Goal: Task Accomplishment & Management: Manage account settings

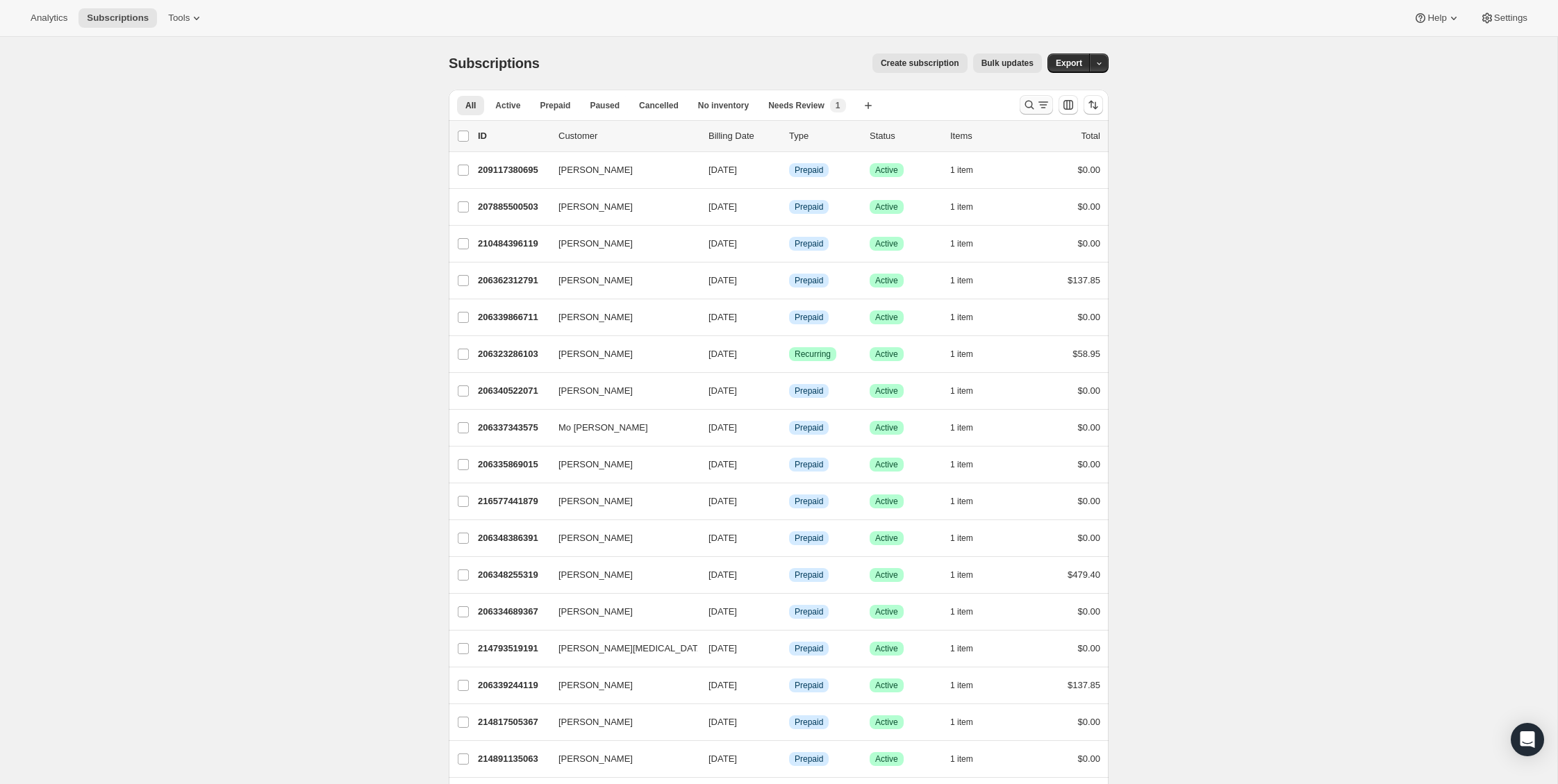
click at [1025, 101] on icon "Search and filter results" at bounding box center [1029, 104] width 14 height 14
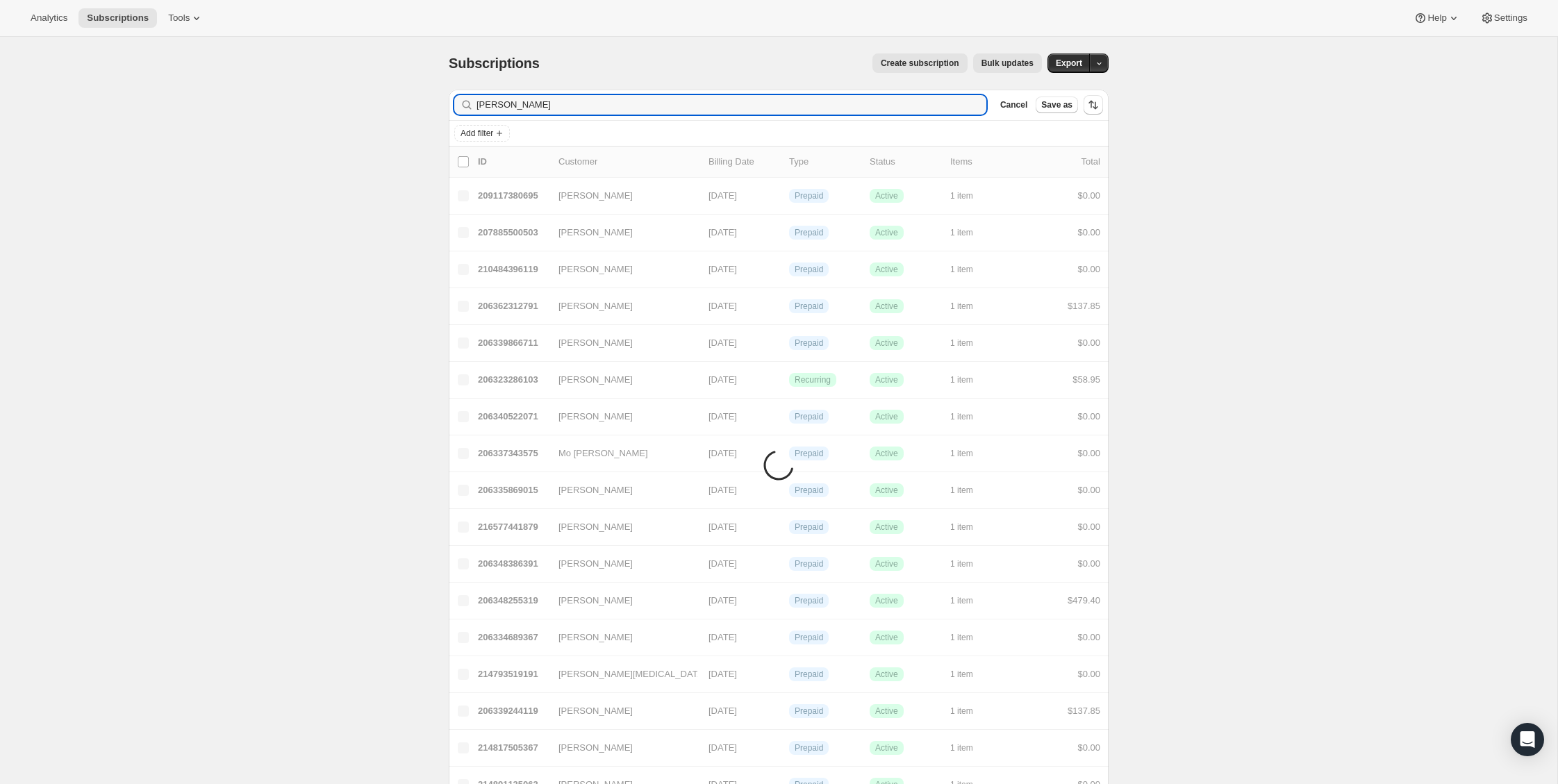
type input "[PERSON_NAME]"
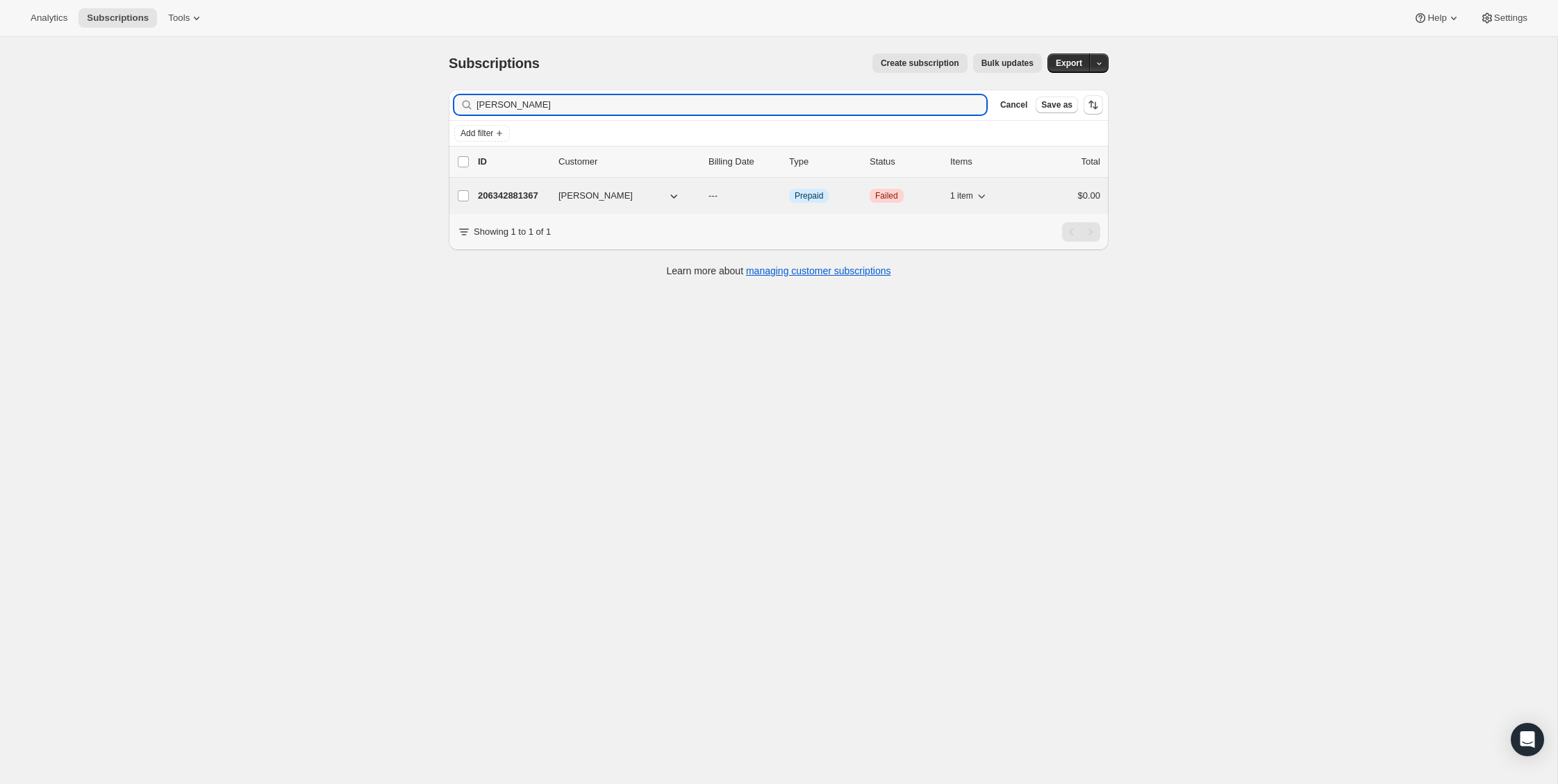
click at [534, 198] on p "206342881367" at bounding box center [512, 195] width 70 height 14
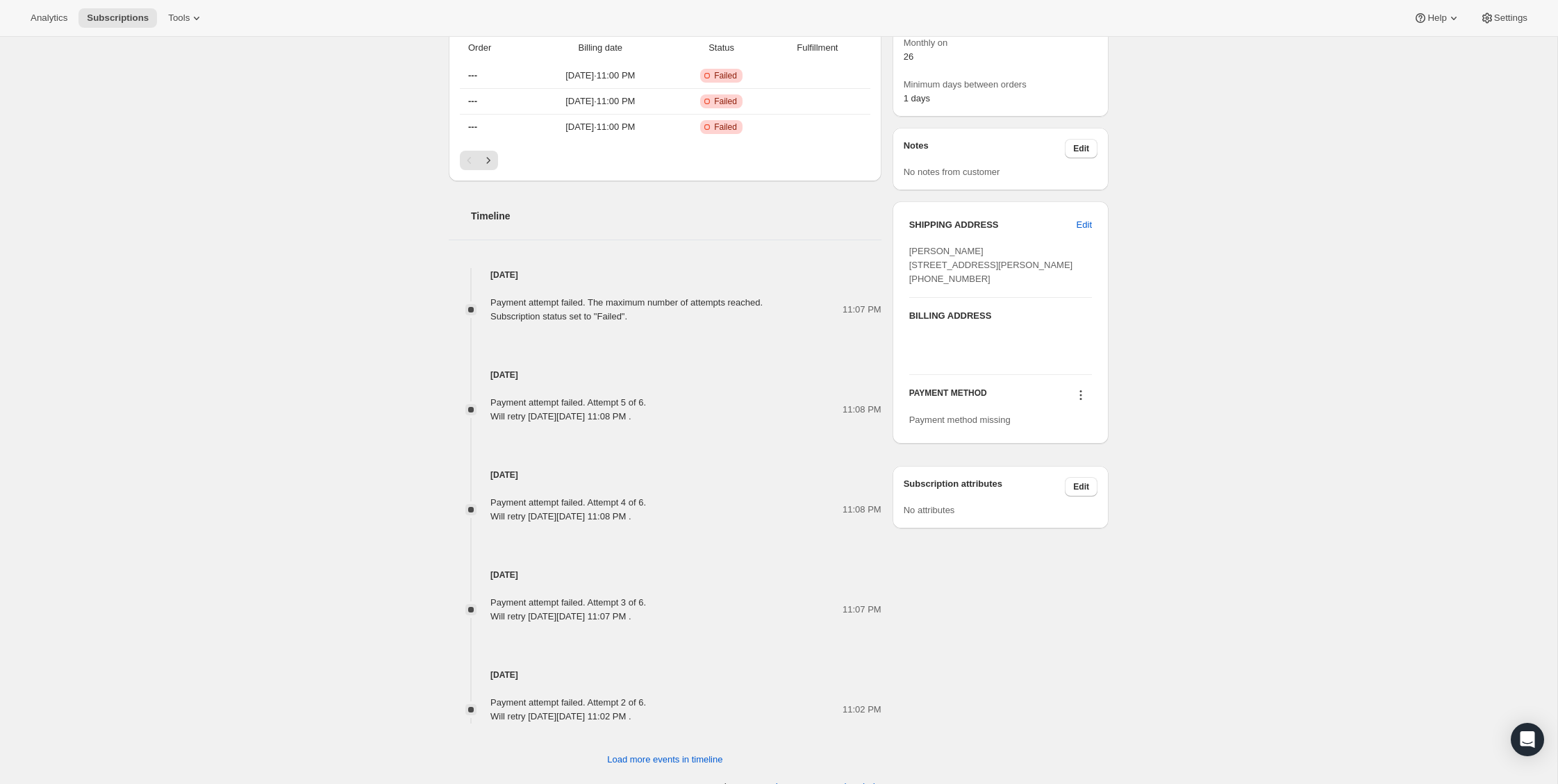
scroll to position [406, 0]
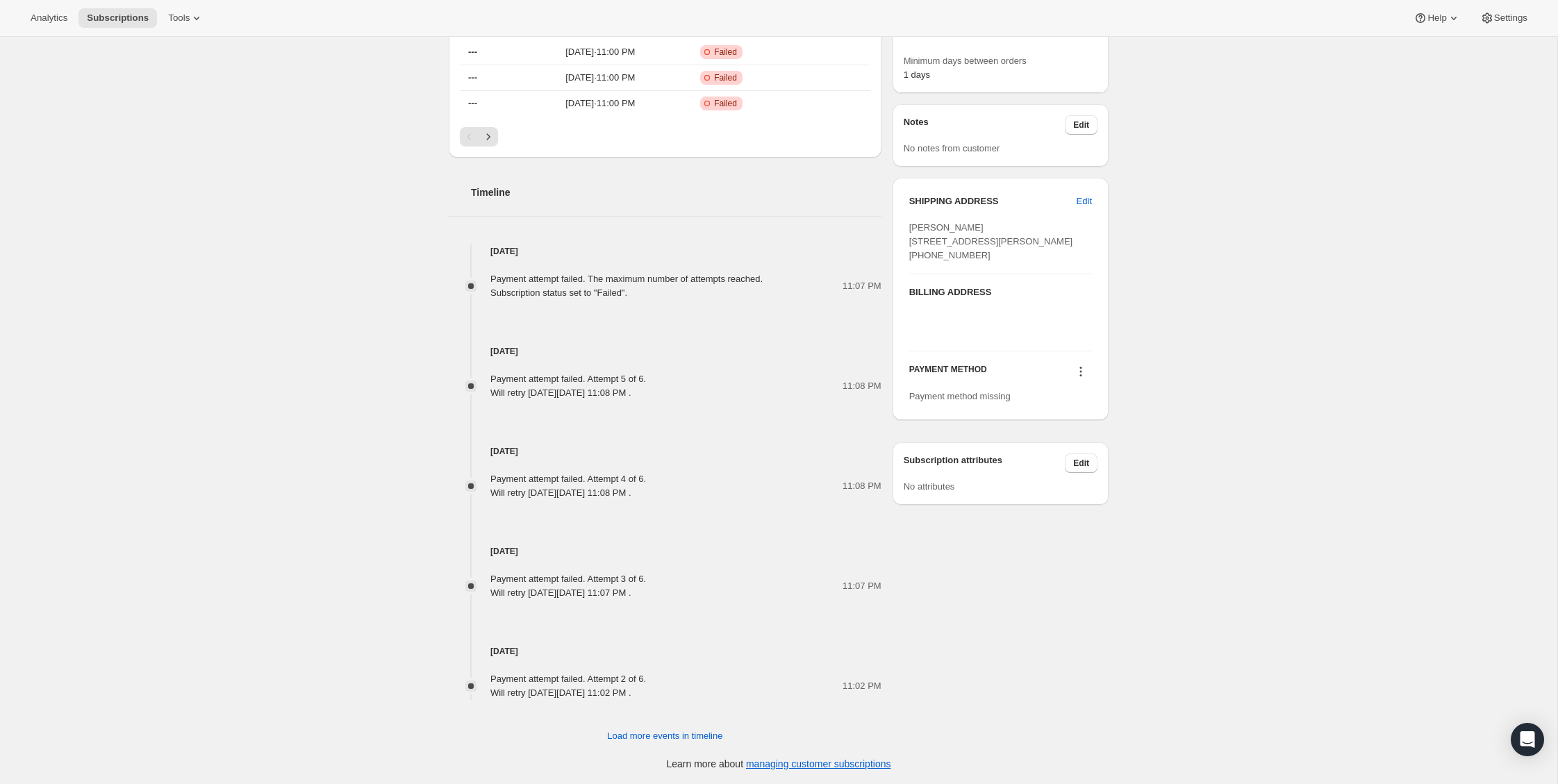
click at [342, 411] on div "Subscription #206342881367. This page is ready Subscription #206342881367 Info …" at bounding box center [778, 208] width 1557 height 1154
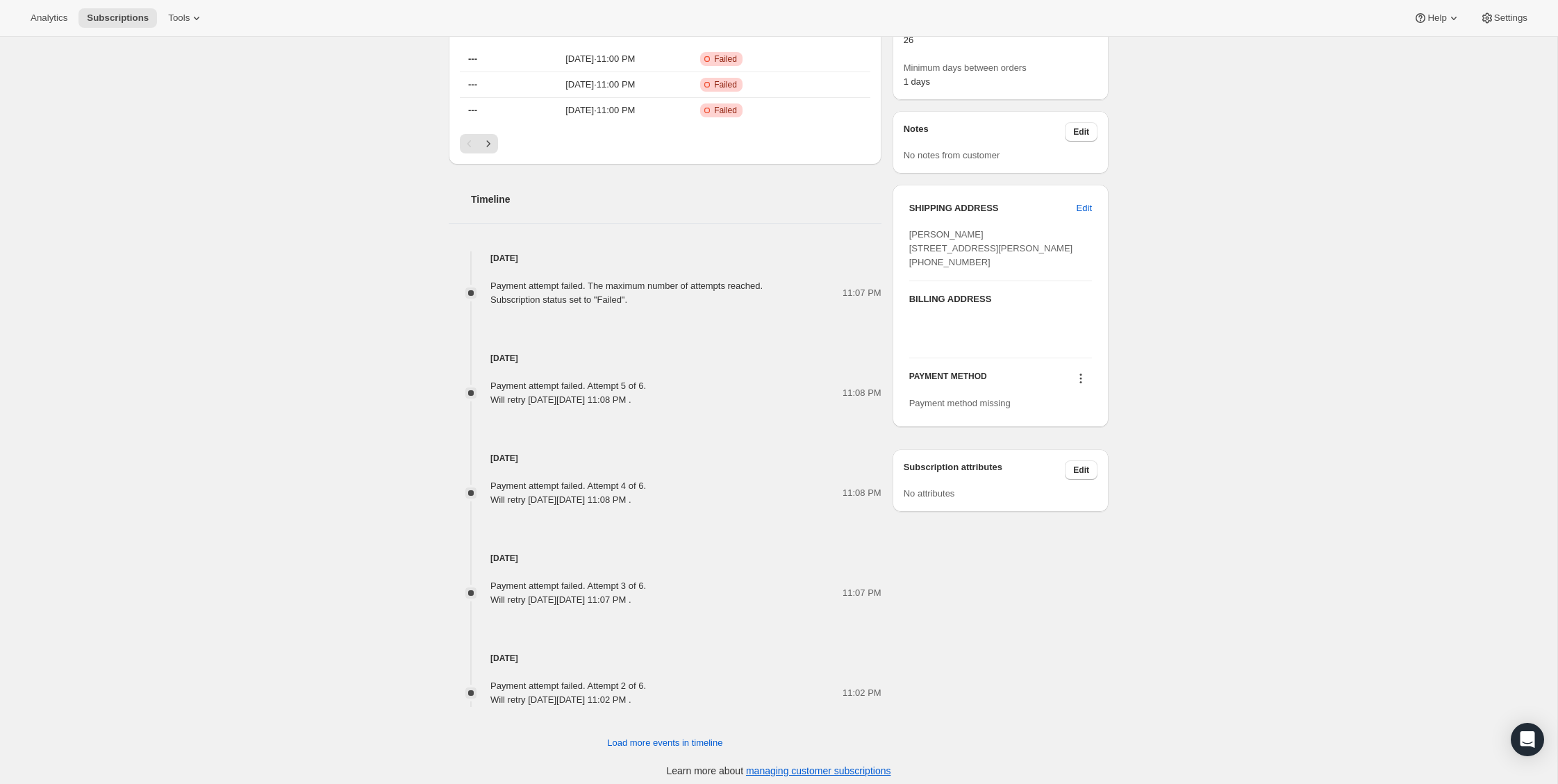
scroll to position [398, 0]
click at [1077, 387] on icon at bounding box center [1080, 380] width 14 height 14
click at [1085, 443] on span "Select payment method" at bounding box center [1077, 447] width 95 height 10
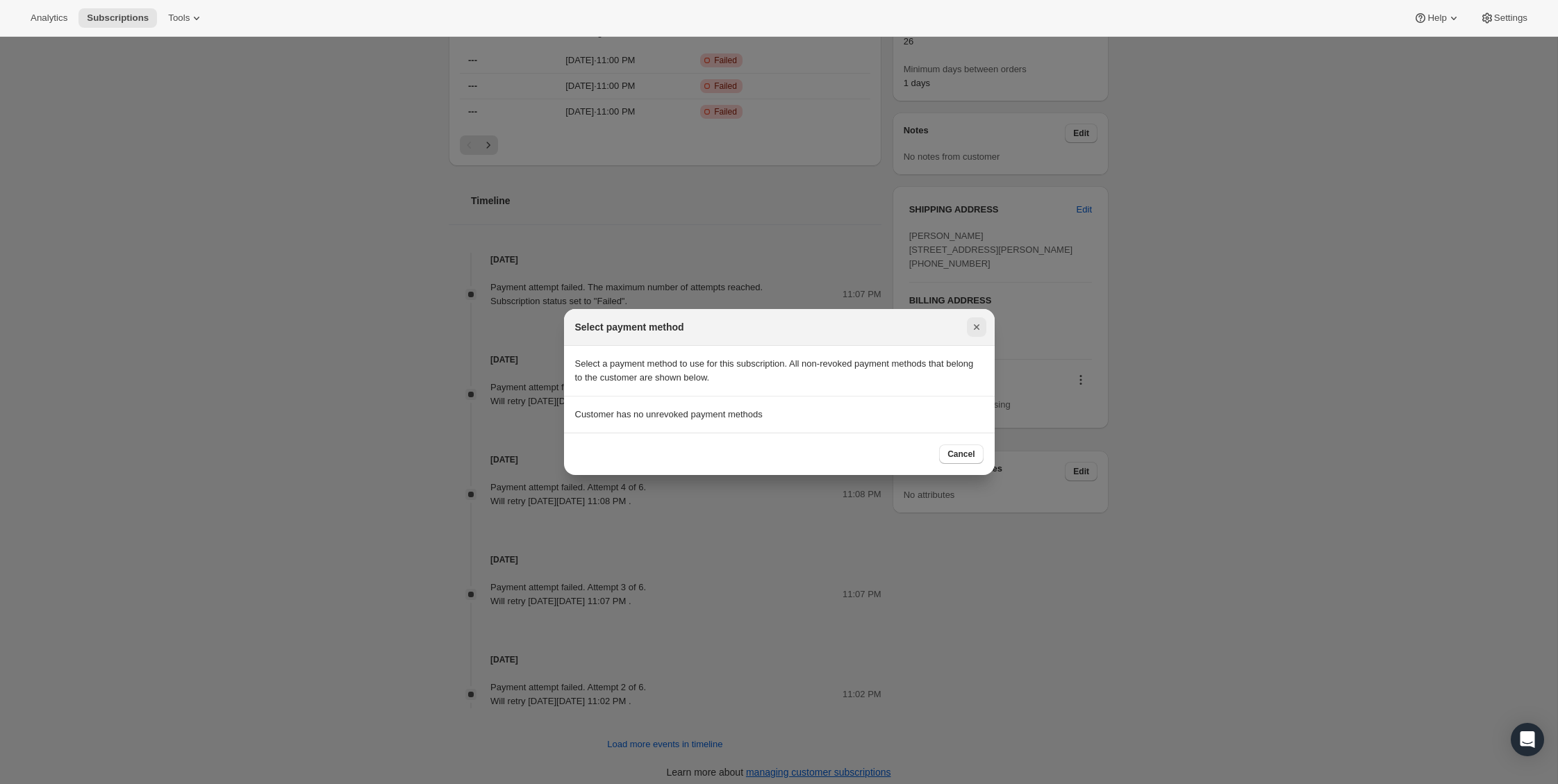
click at [981, 323] on icon "Close" at bounding box center [977, 327] width 14 height 14
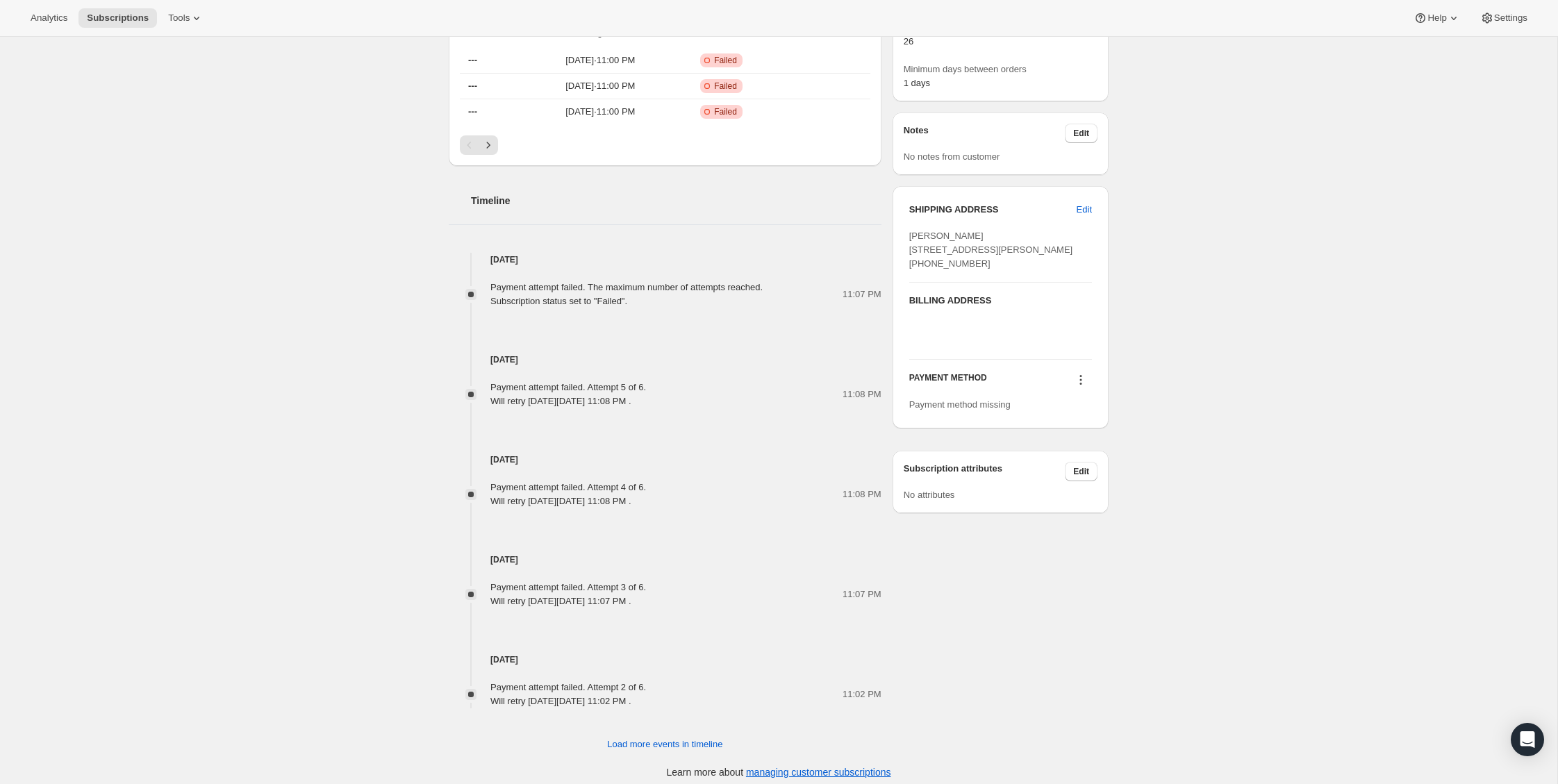
click at [1084, 387] on icon at bounding box center [1080, 380] width 14 height 14
click at [1072, 468] on span "Add credit card" at bounding box center [1060, 471] width 60 height 10
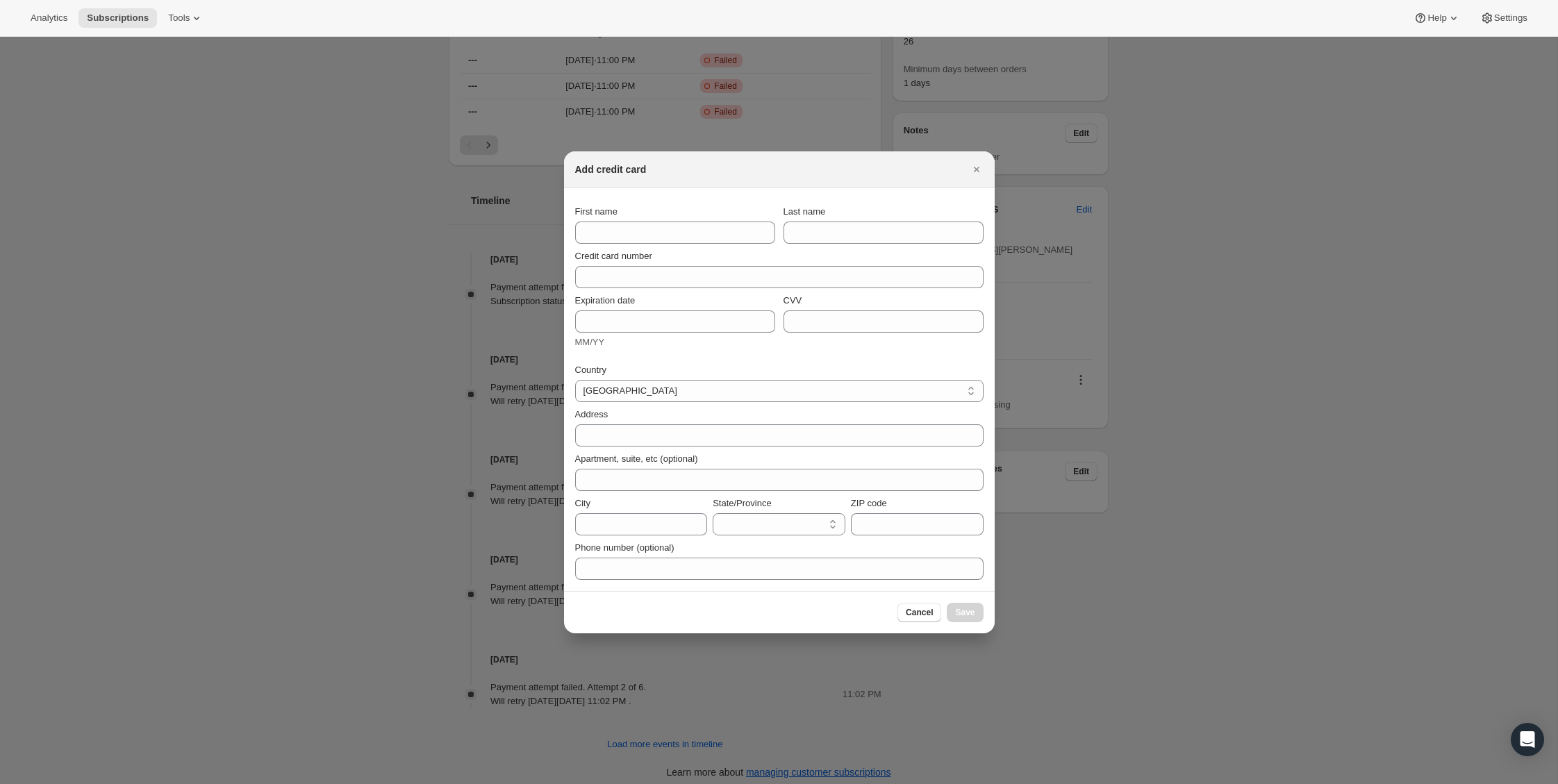
scroll to position [0, 0]
click at [974, 170] on icon "Close" at bounding box center [976, 170] width 6 height 6
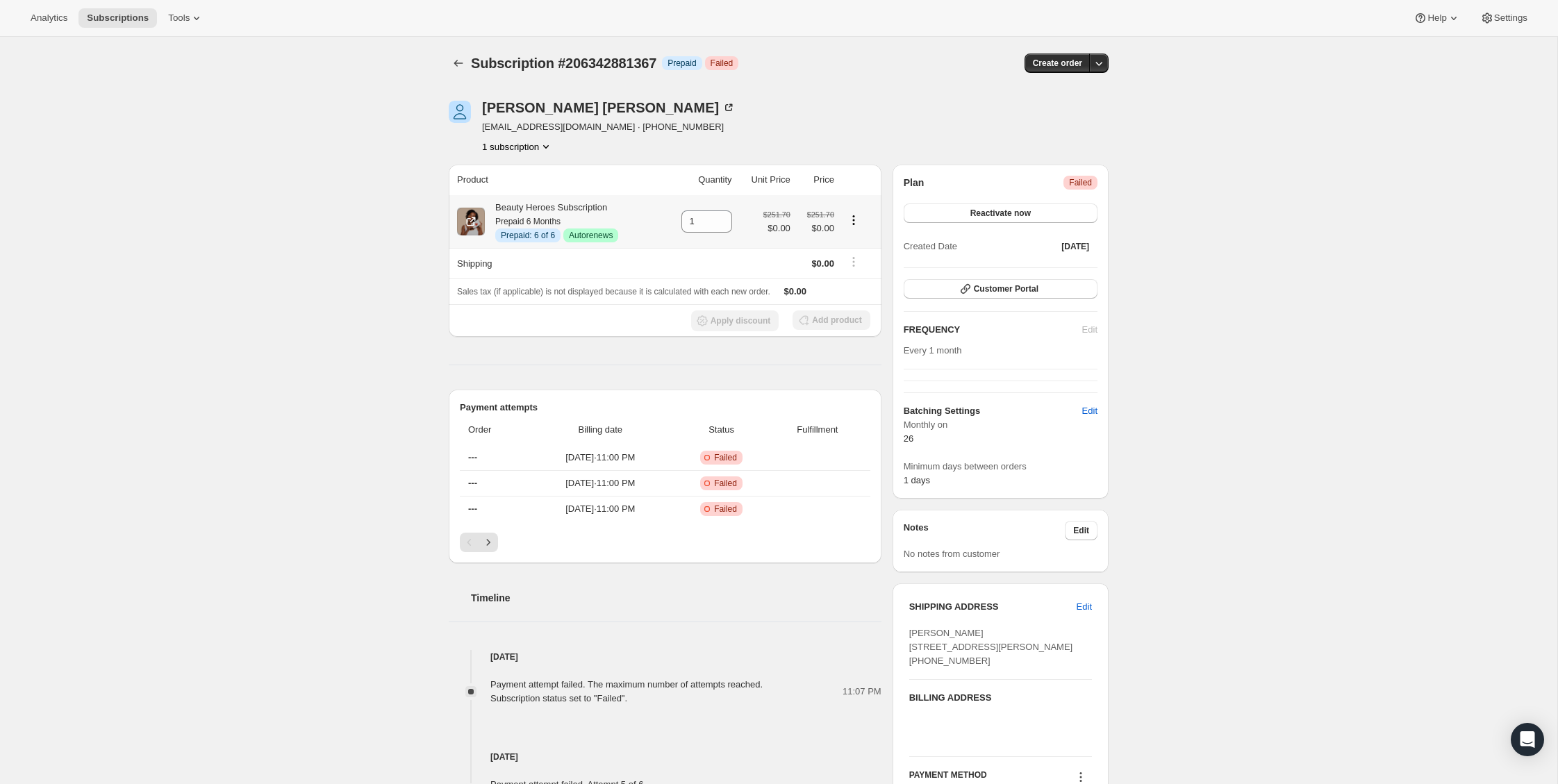
click at [859, 224] on icon "Product actions" at bounding box center [853, 220] width 14 height 14
click at [891, 245] on span "Disable Autorenew" at bounding box center [853, 247] width 75 height 10
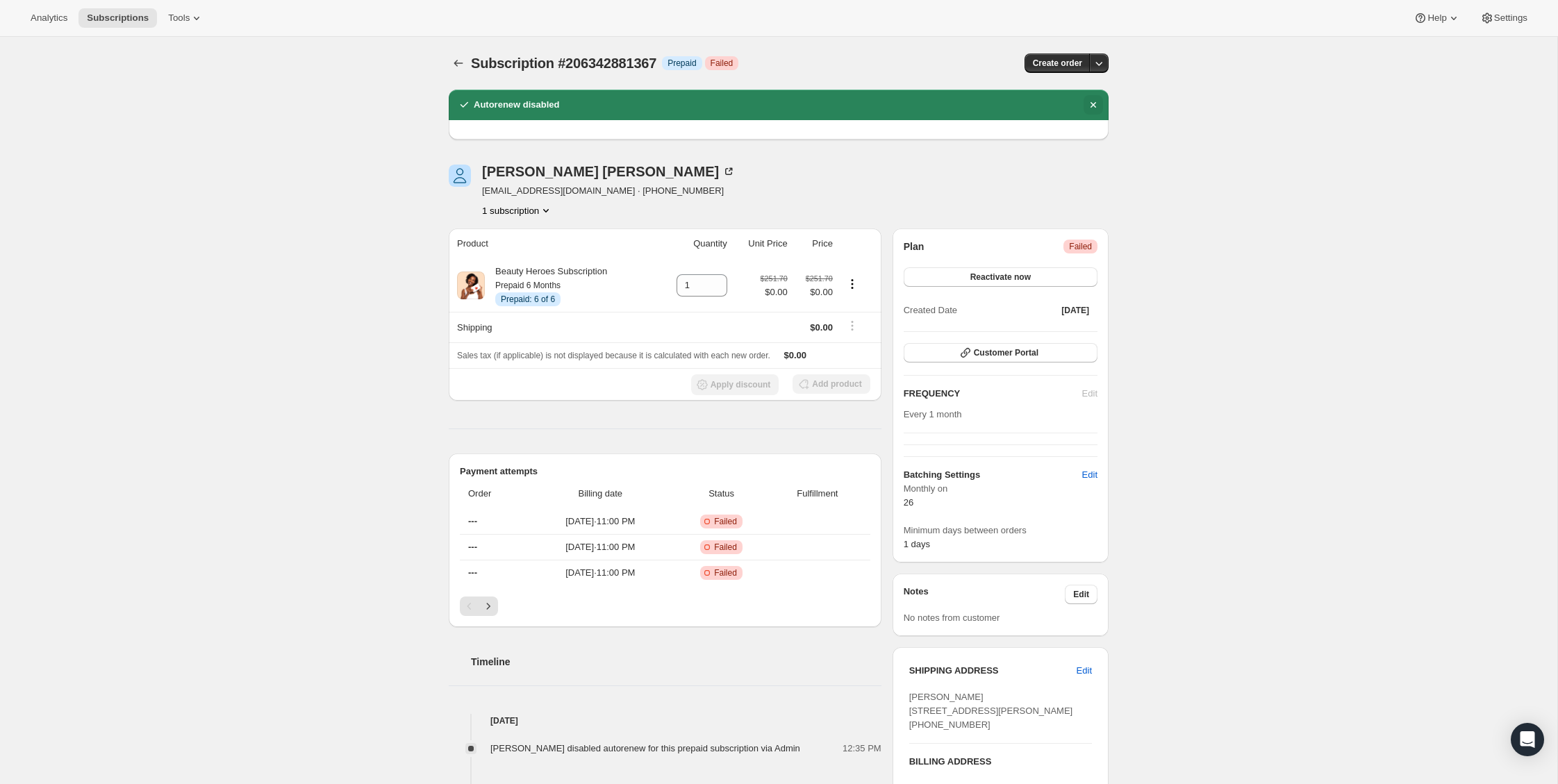
click at [1093, 101] on icon "Dismiss notification" at bounding box center [1093, 104] width 14 height 14
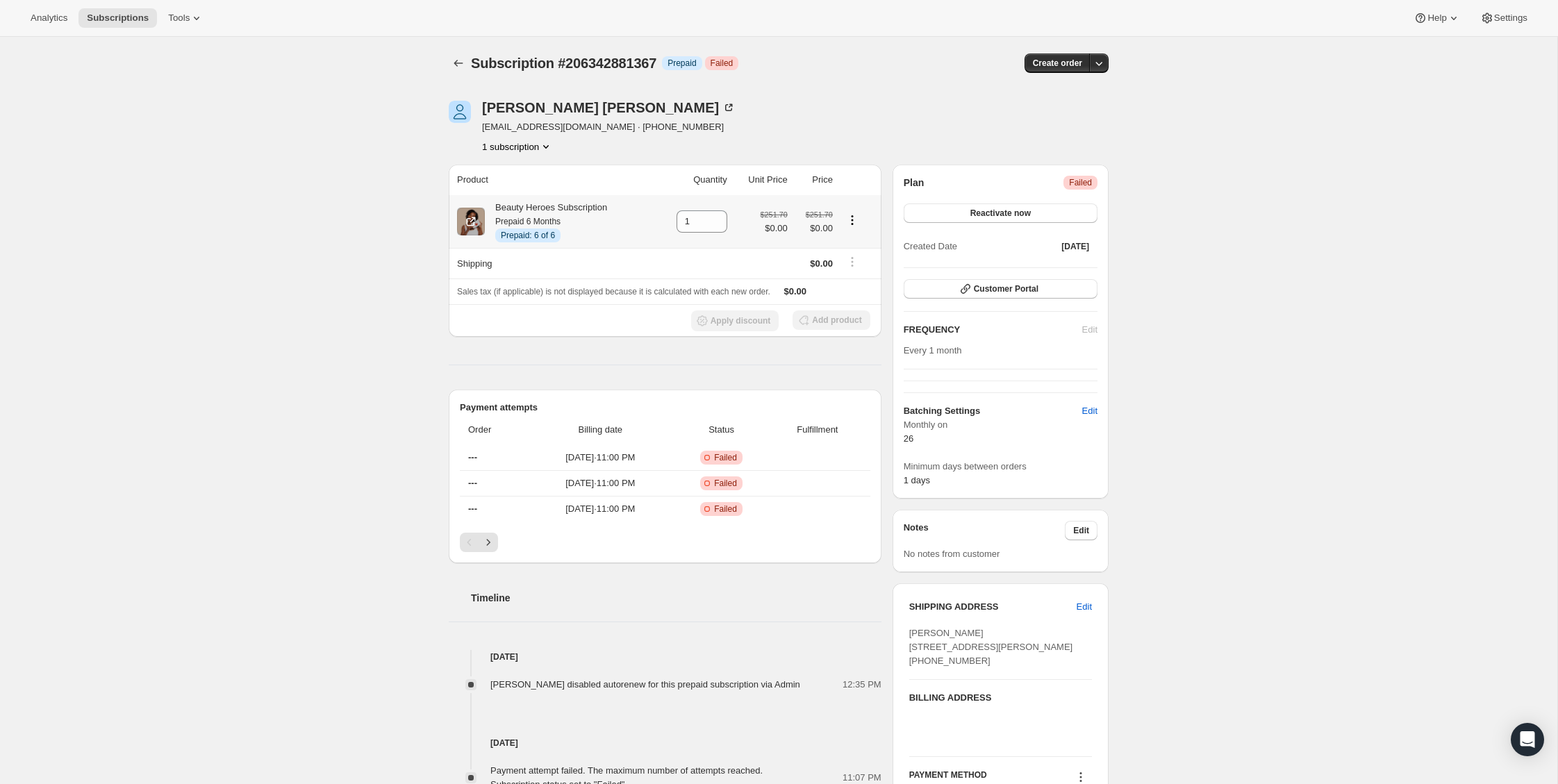
click at [852, 222] on icon "Product actions" at bounding box center [852, 220] width 14 height 14
click at [1239, 303] on div "Subscription #206342881367. This page is ready Subscription #206342881367 Info …" at bounding box center [778, 606] width 1557 height 1140
click at [1100, 57] on icon "button" at bounding box center [1099, 63] width 14 height 14
click at [1139, 154] on div "Subscription #206342881367. This page is ready Subscription #206342881367 Info …" at bounding box center [778, 606] width 1557 height 1140
click at [851, 228] on div at bounding box center [857, 222] width 32 height 19
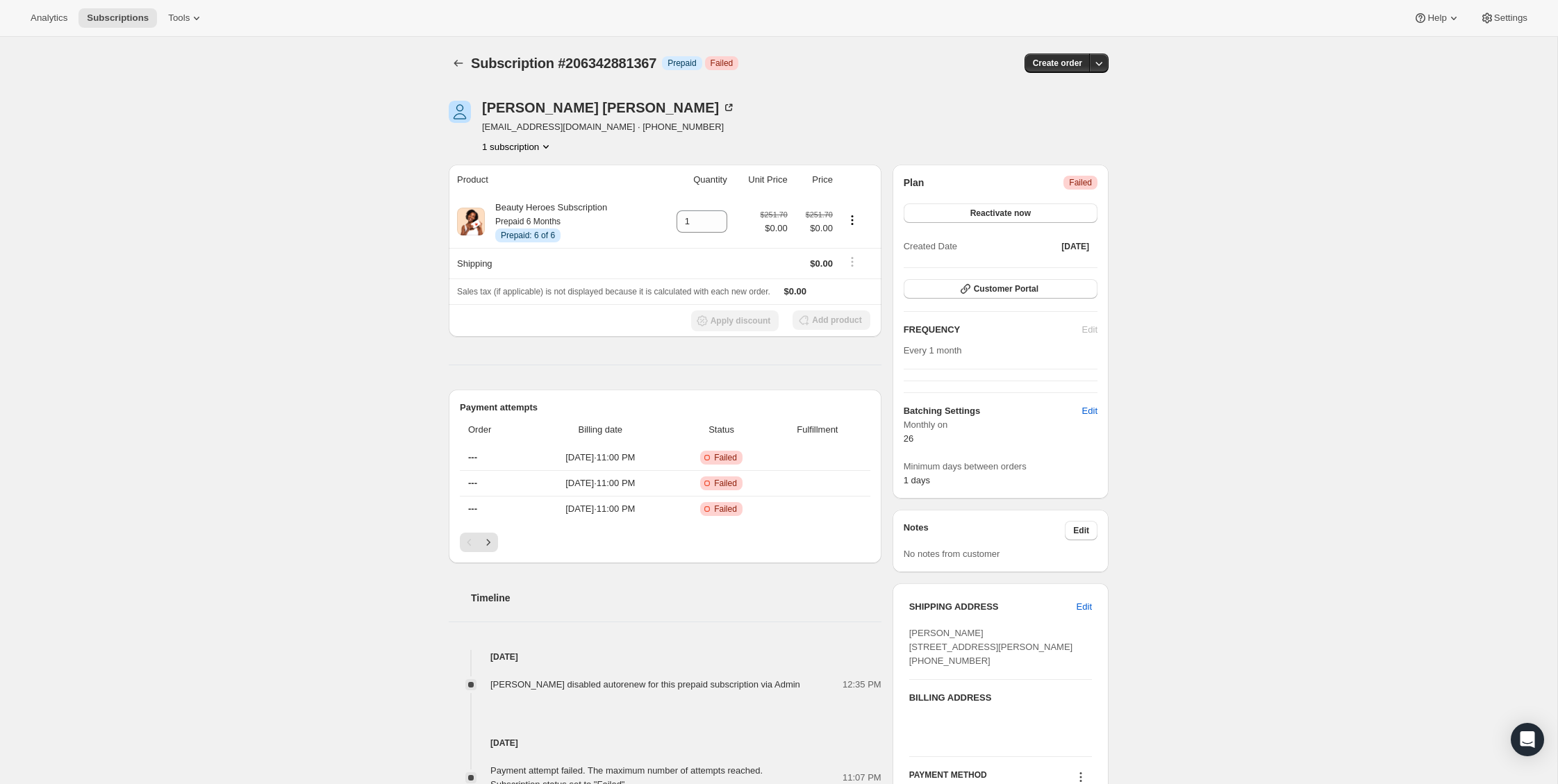
click at [1192, 375] on div "Subscription #206342881367. This page is ready Subscription #206342881367 Info …" at bounding box center [778, 606] width 1557 height 1140
click at [861, 226] on button "Product actions" at bounding box center [852, 220] width 22 height 15
click at [1244, 364] on div "Subscription #206342881367. This page is ready Subscription #206342881367 Info …" at bounding box center [778, 606] width 1557 height 1140
click at [1028, 213] on span "Reactivate now" at bounding box center [1001, 213] width 60 height 11
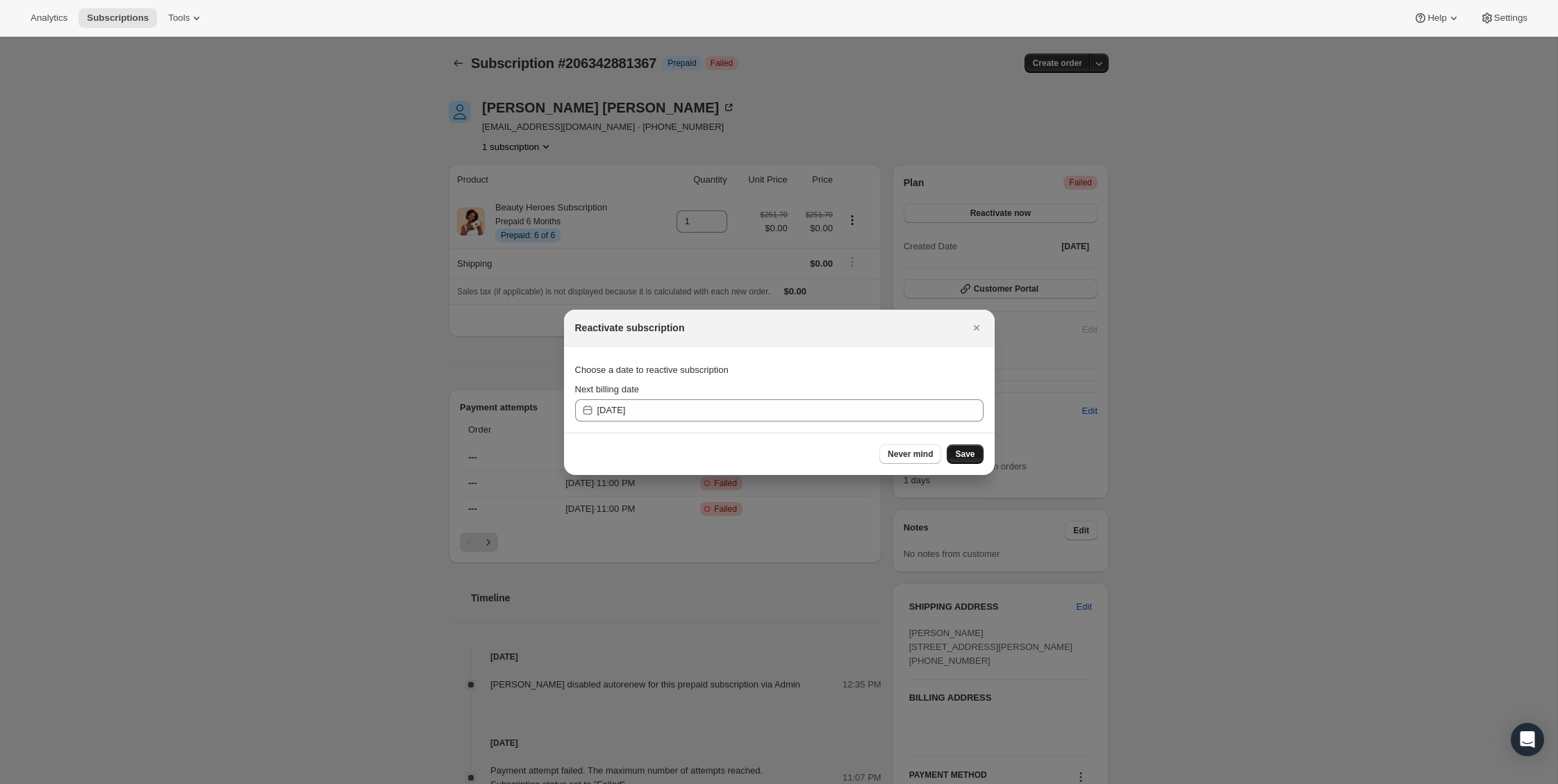
click at [961, 456] on span "Save" at bounding box center [965, 454] width 19 height 11
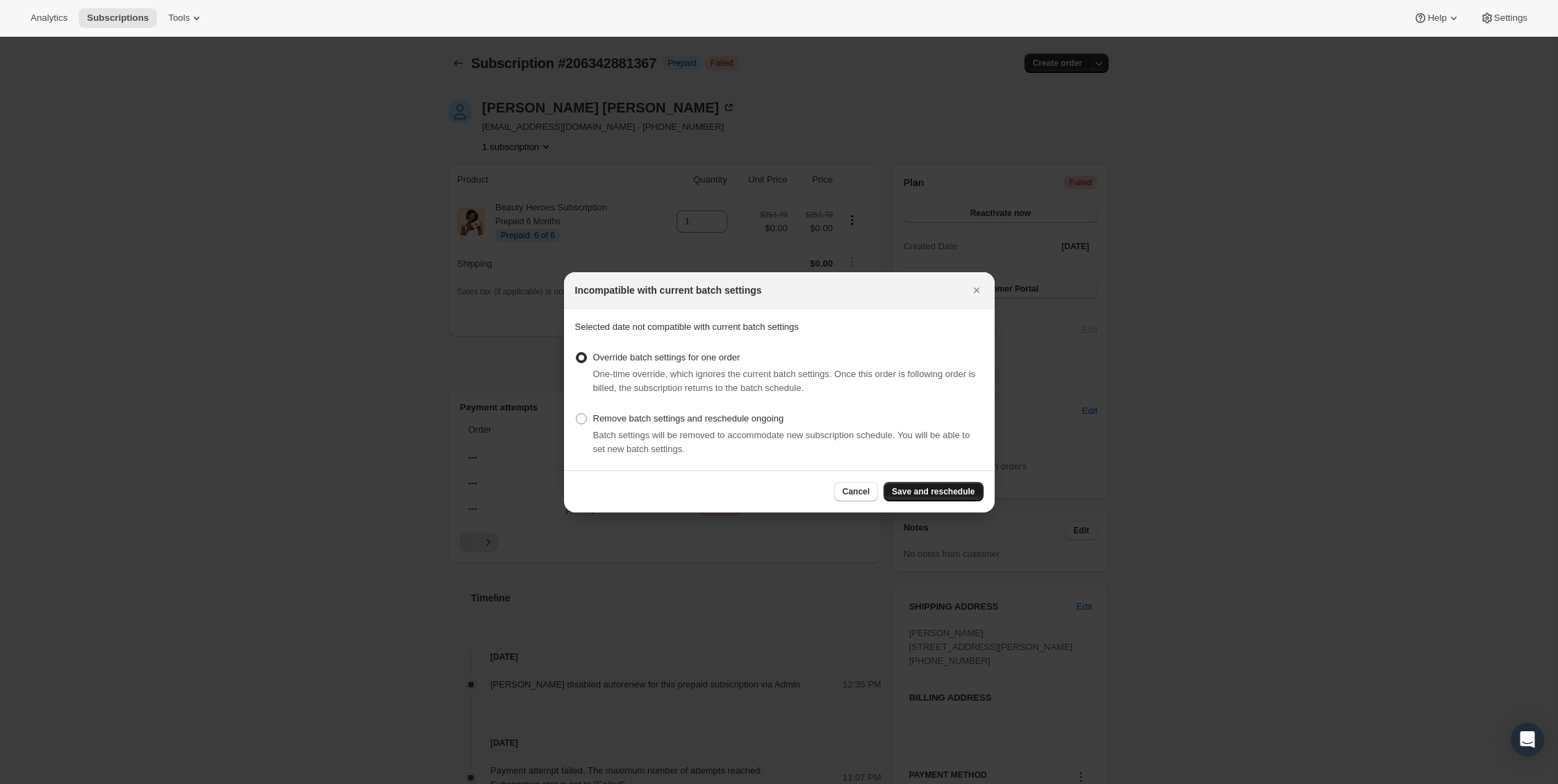
click at [956, 489] on span "Save and reschedule" at bounding box center [933, 492] width 82 height 11
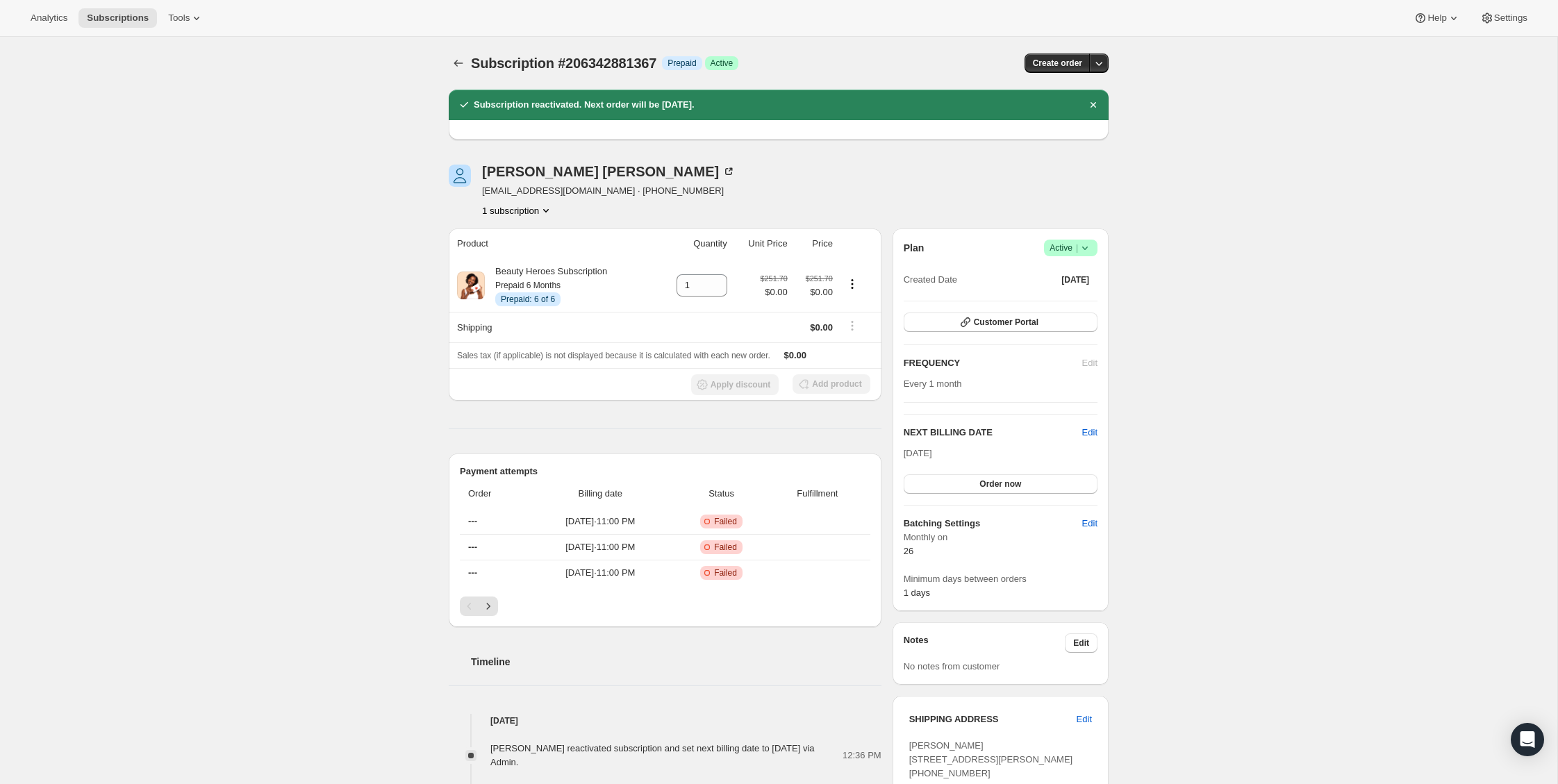
click at [1085, 246] on icon at bounding box center [1085, 248] width 14 height 14
click at [1067, 303] on span "Cancel subscription" at bounding box center [1066, 299] width 79 height 10
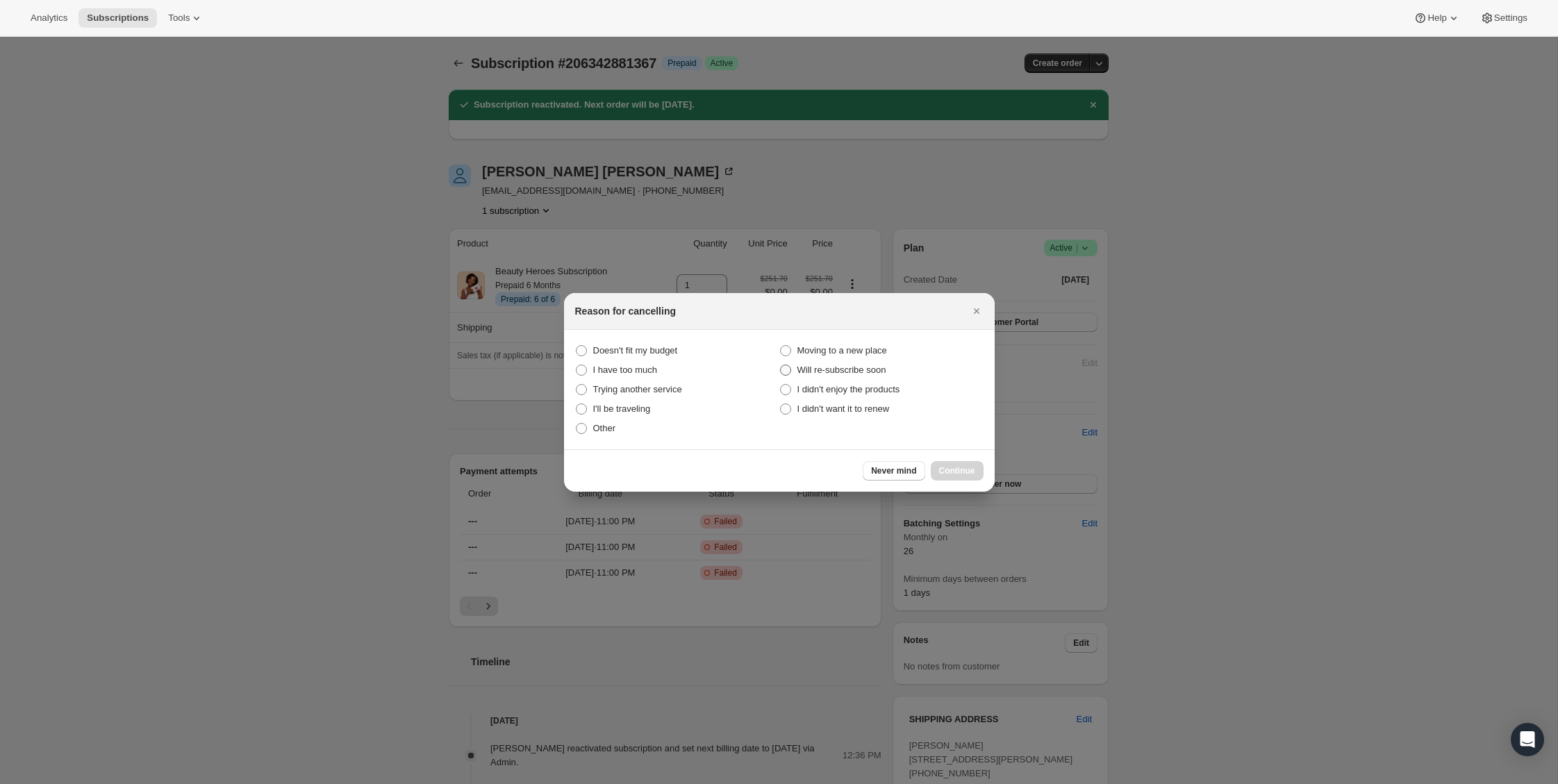
click at [842, 373] on span "Will re-subscribe soon" at bounding box center [841, 370] width 89 height 10
click at [780, 365] on "Will re-subscribe soon" at bounding box center [780, 364] width 1 height 1
radio "true"
click at [958, 470] on span "Continue" at bounding box center [957, 470] width 36 height 11
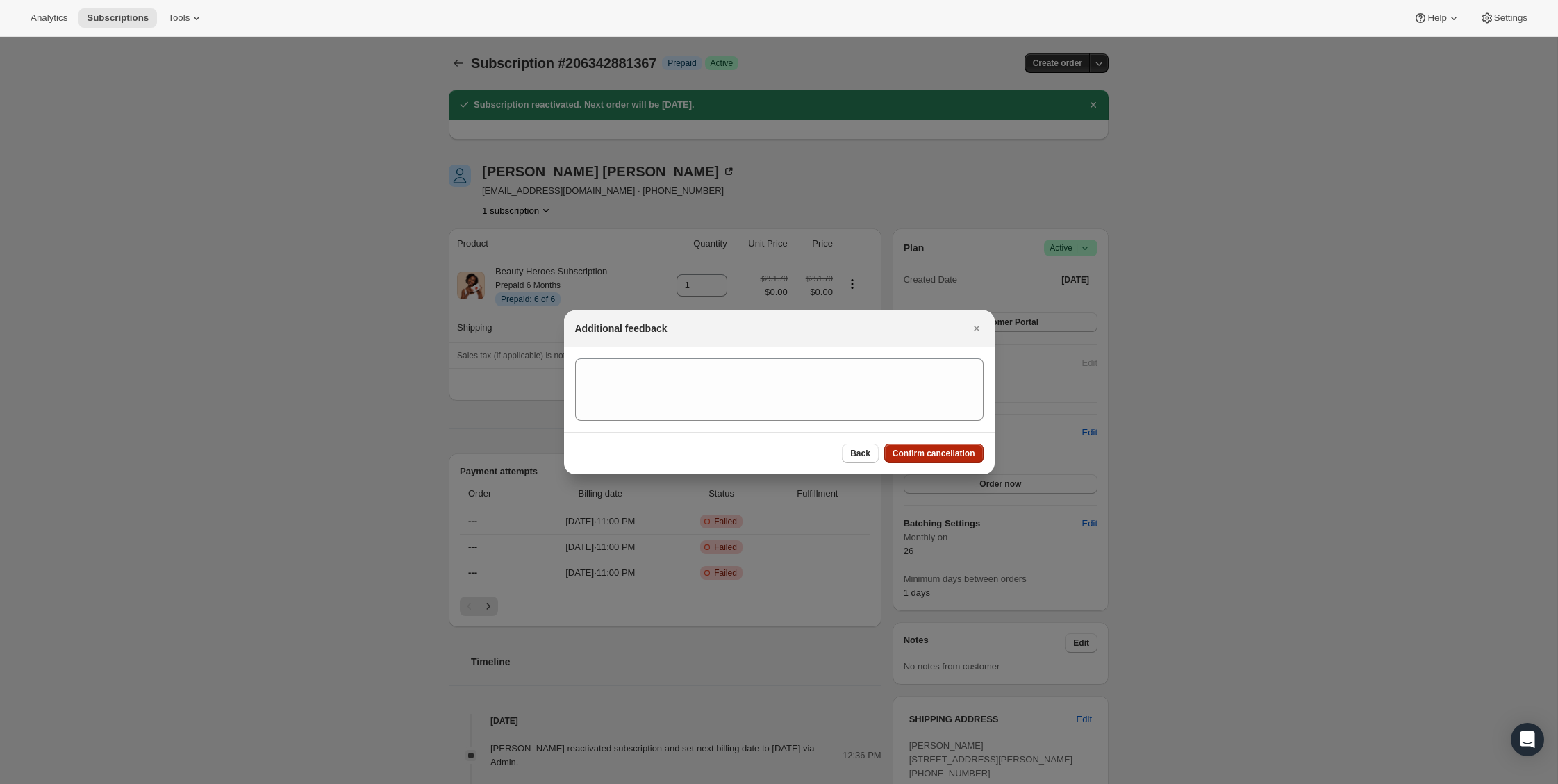
click at [949, 454] on span "Confirm cancellation" at bounding box center [934, 453] width 82 height 11
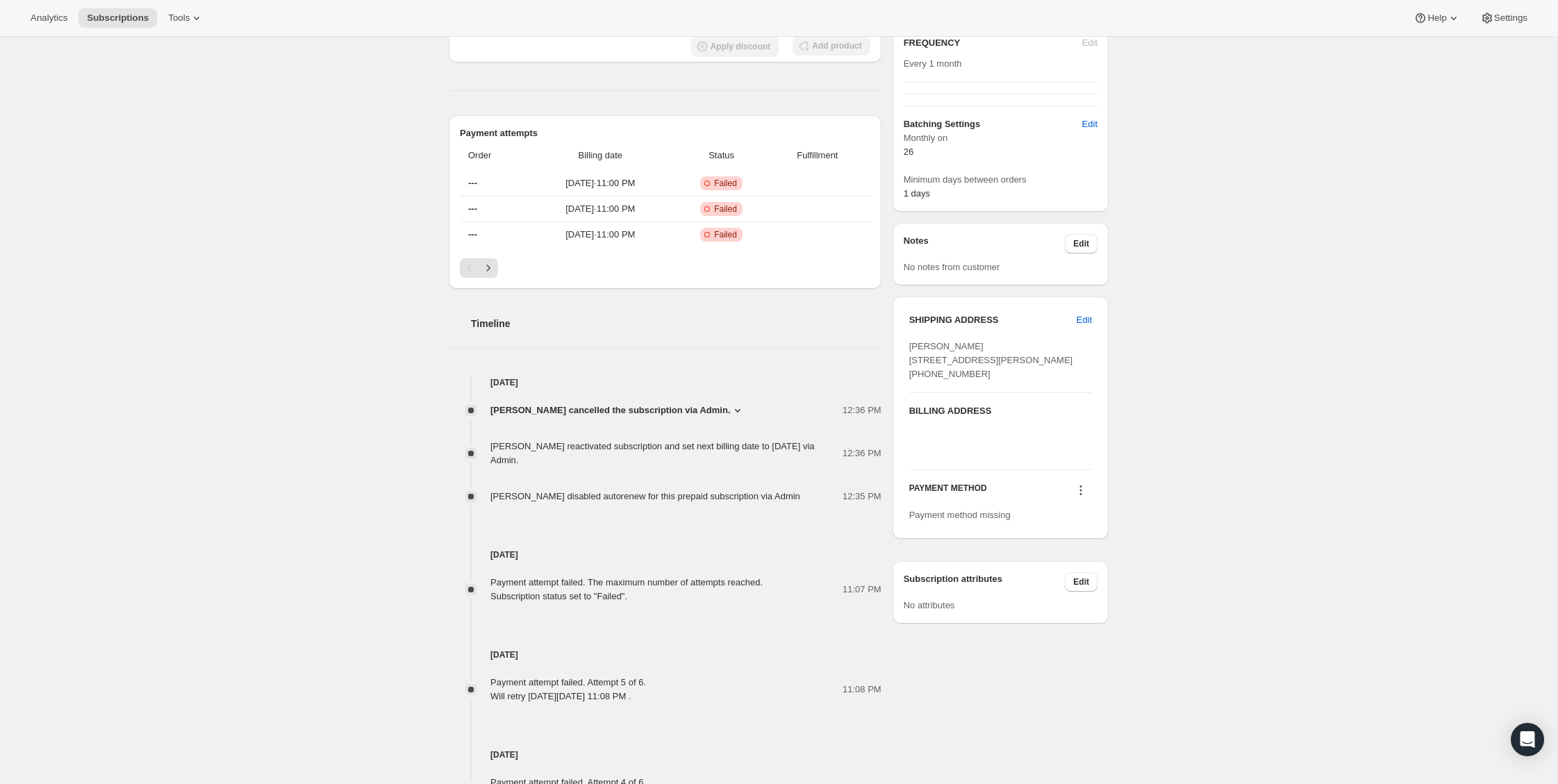
scroll to position [157, 0]
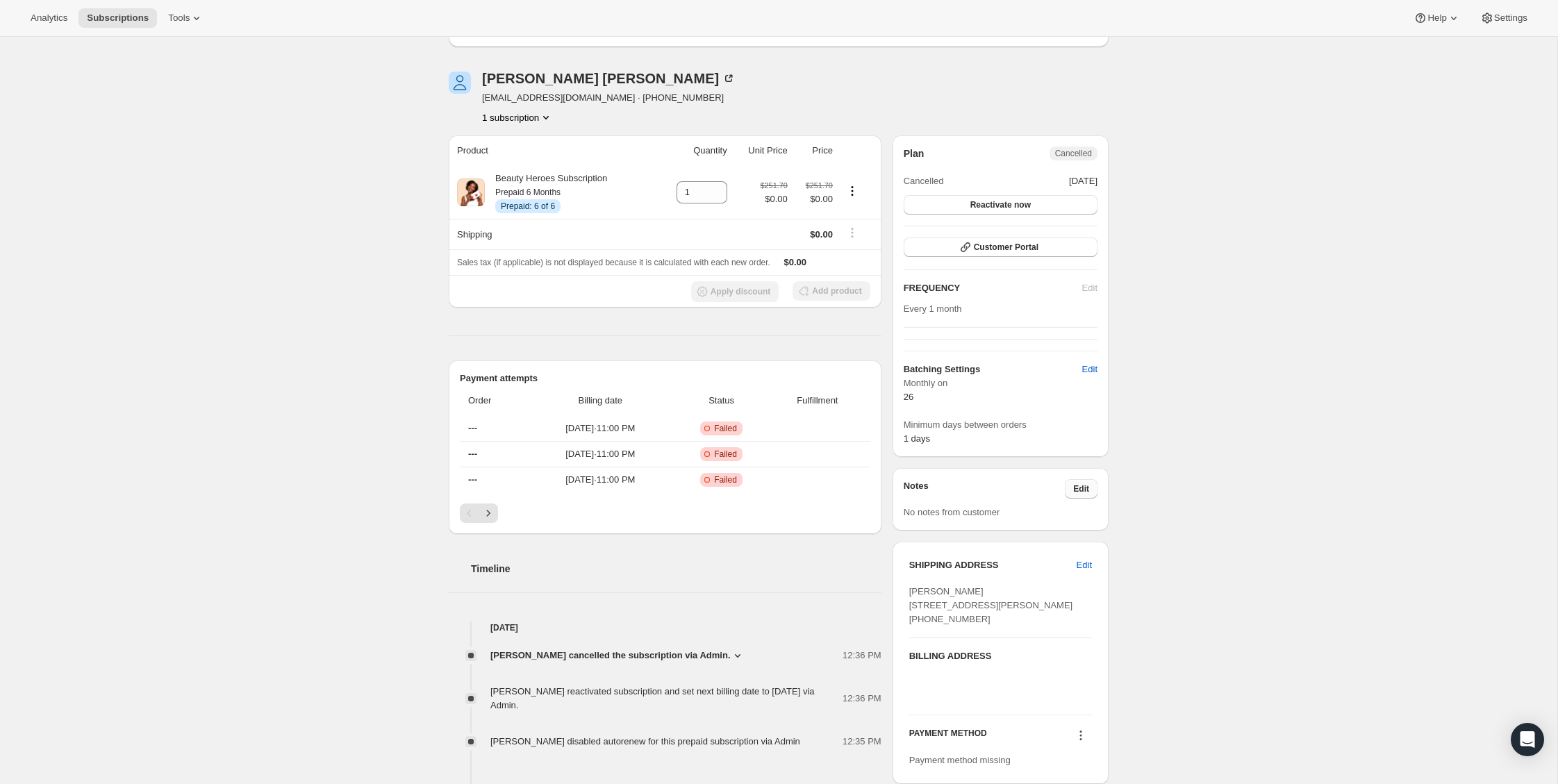
click at [1074, 487] on span "Edit" at bounding box center [1081, 489] width 16 height 11
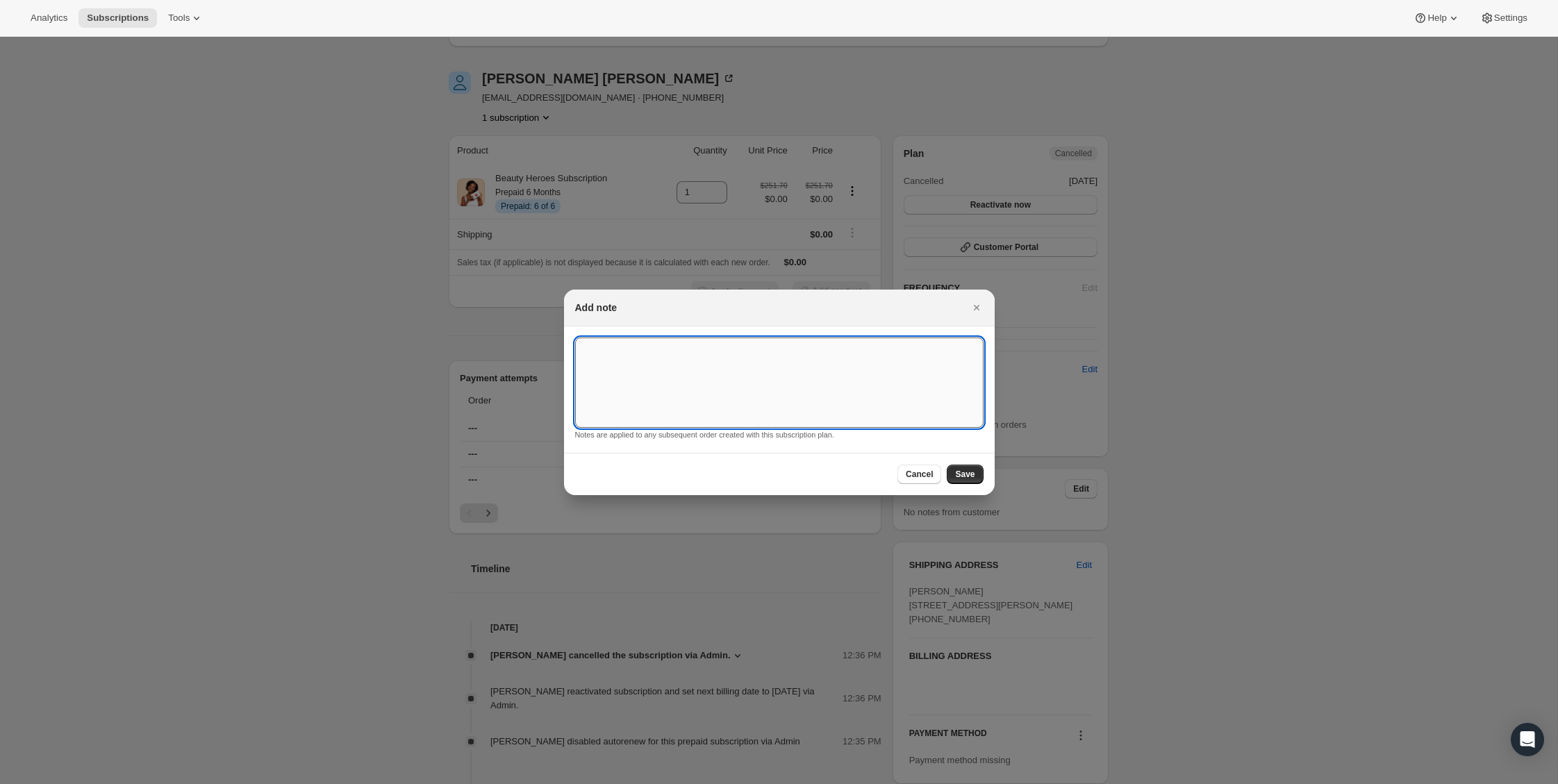
click at [791, 377] on textarea ":rll:" at bounding box center [780, 382] width 409 height 90
type textarea "s"
click at [791, 349] on textarea "Didn't want to add credit card. Shipped last box ([MEDICAL_DATA] [DATE]' Box)" at bounding box center [780, 382] width 409 height 90
click at [706, 348] on textarea "Didn't want to add credit card. Shipped last box manually ([MEDICAL_DATA] [DATE…" at bounding box center [780, 382] width 409 height 90
click at [954, 349] on textarea "Didn't want to add credit card or renew. Shipped last box manually ([MEDICAL_DA…" at bounding box center [780, 382] width 409 height 90
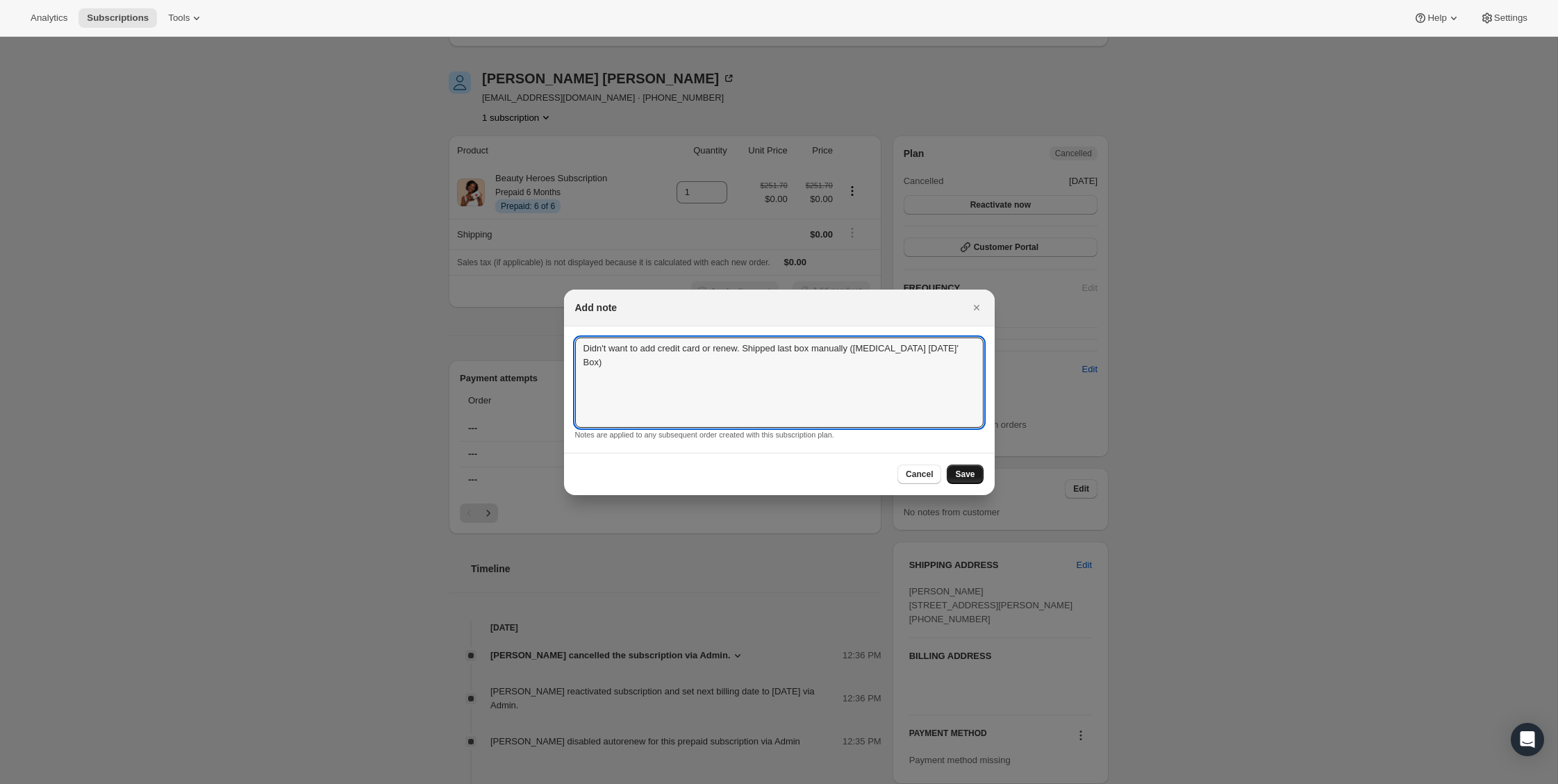
type textarea "Didn't want to add credit card or renew. Shipped last box manually ([MEDICAL_DA…"
click at [971, 476] on span "Save" at bounding box center [965, 474] width 19 height 11
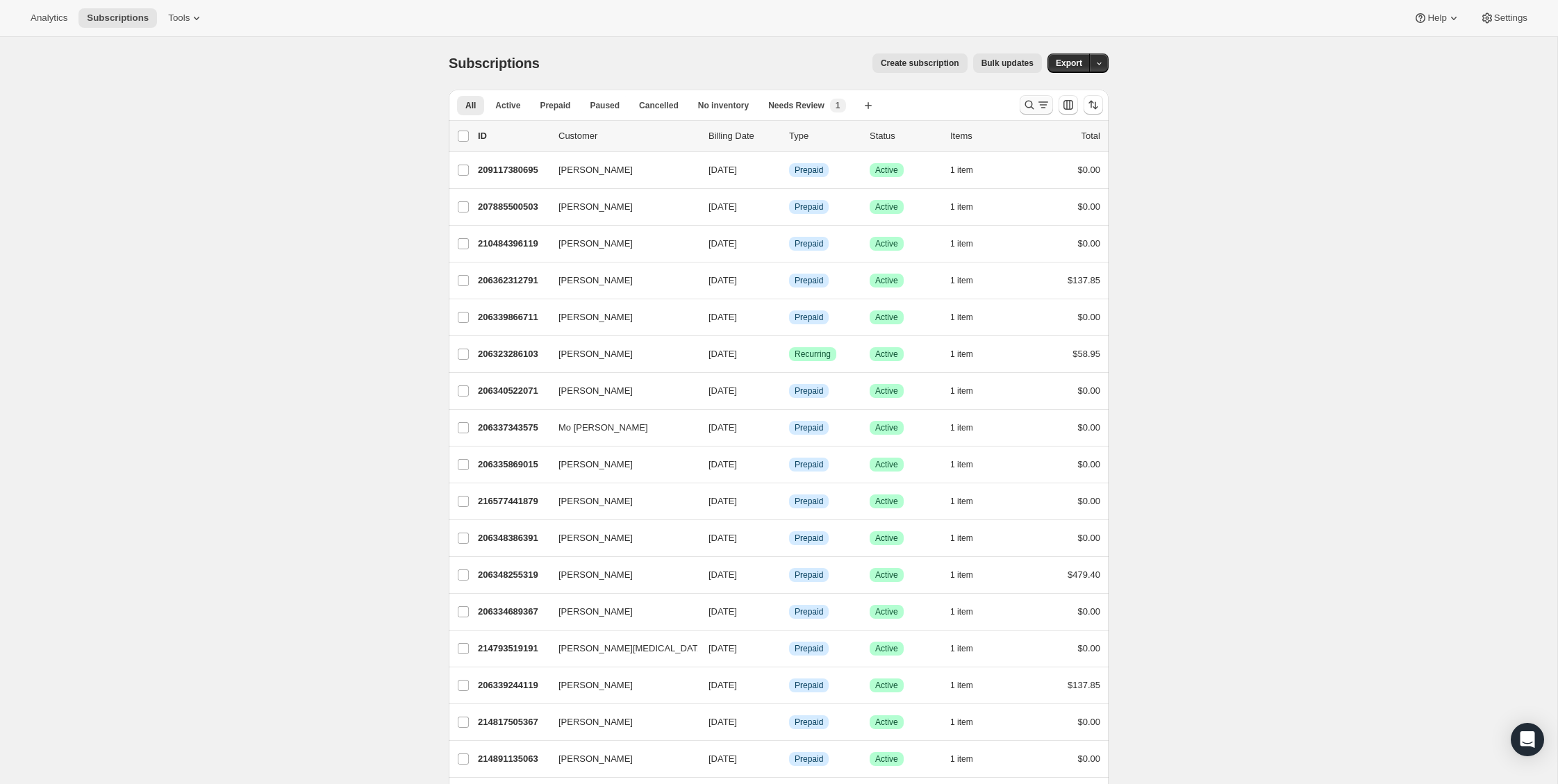
click at [1033, 103] on icon "Search and filter results" at bounding box center [1029, 104] width 14 height 14
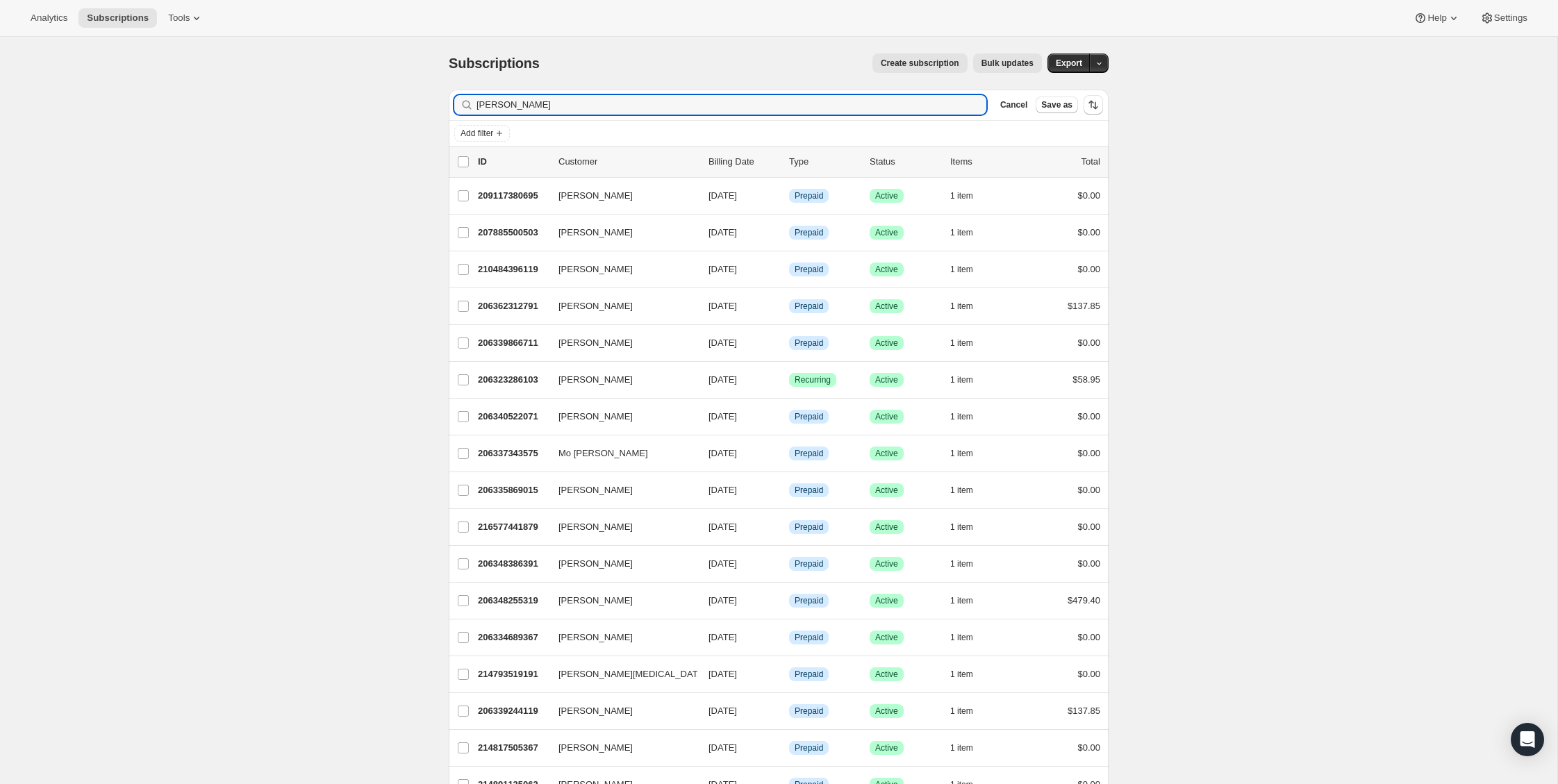
type input "[PERSON_NAME]"
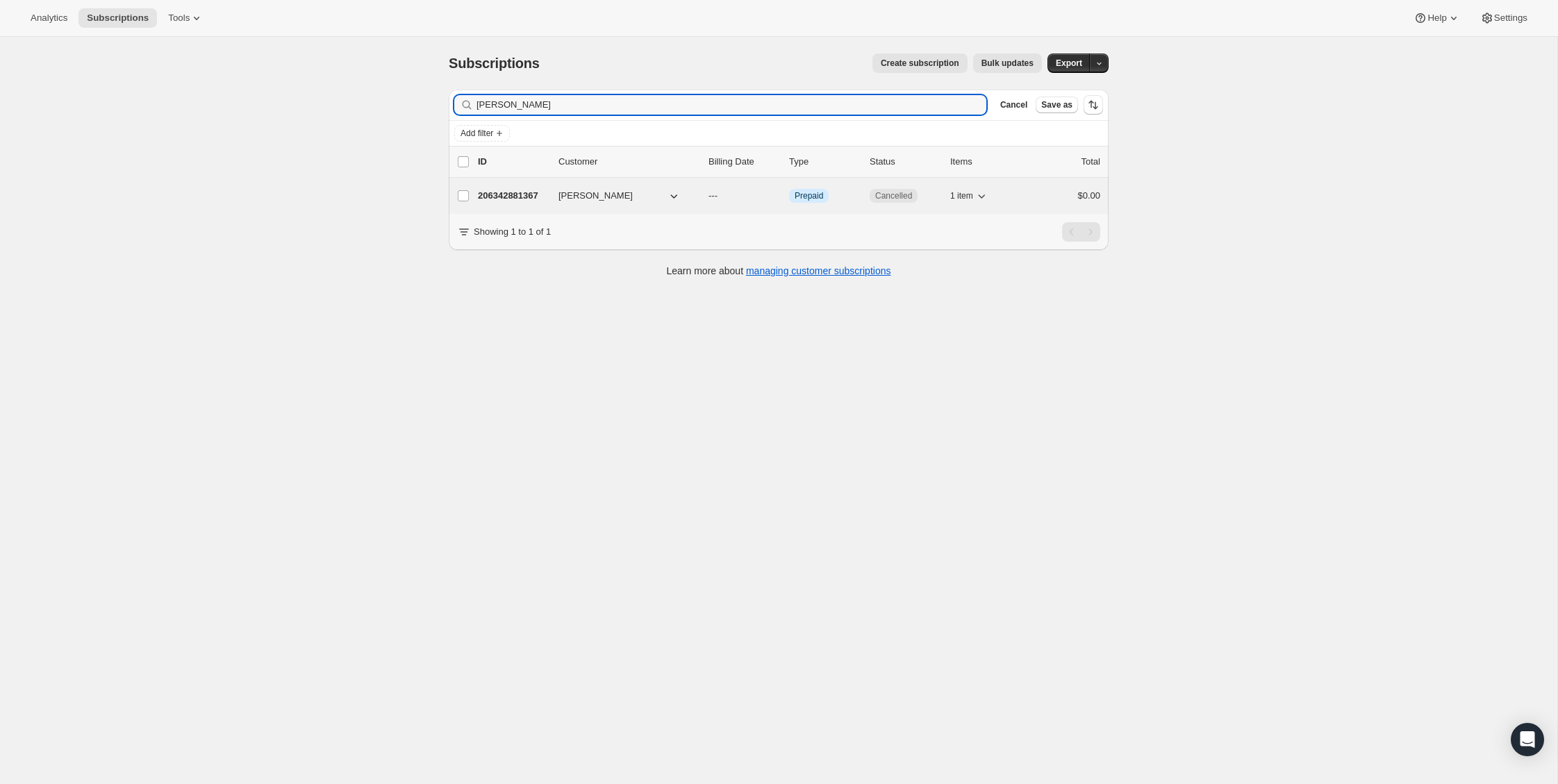
click at [527, 201] on p "206342881367" at bounding box center [512, 195] width 70 height 14
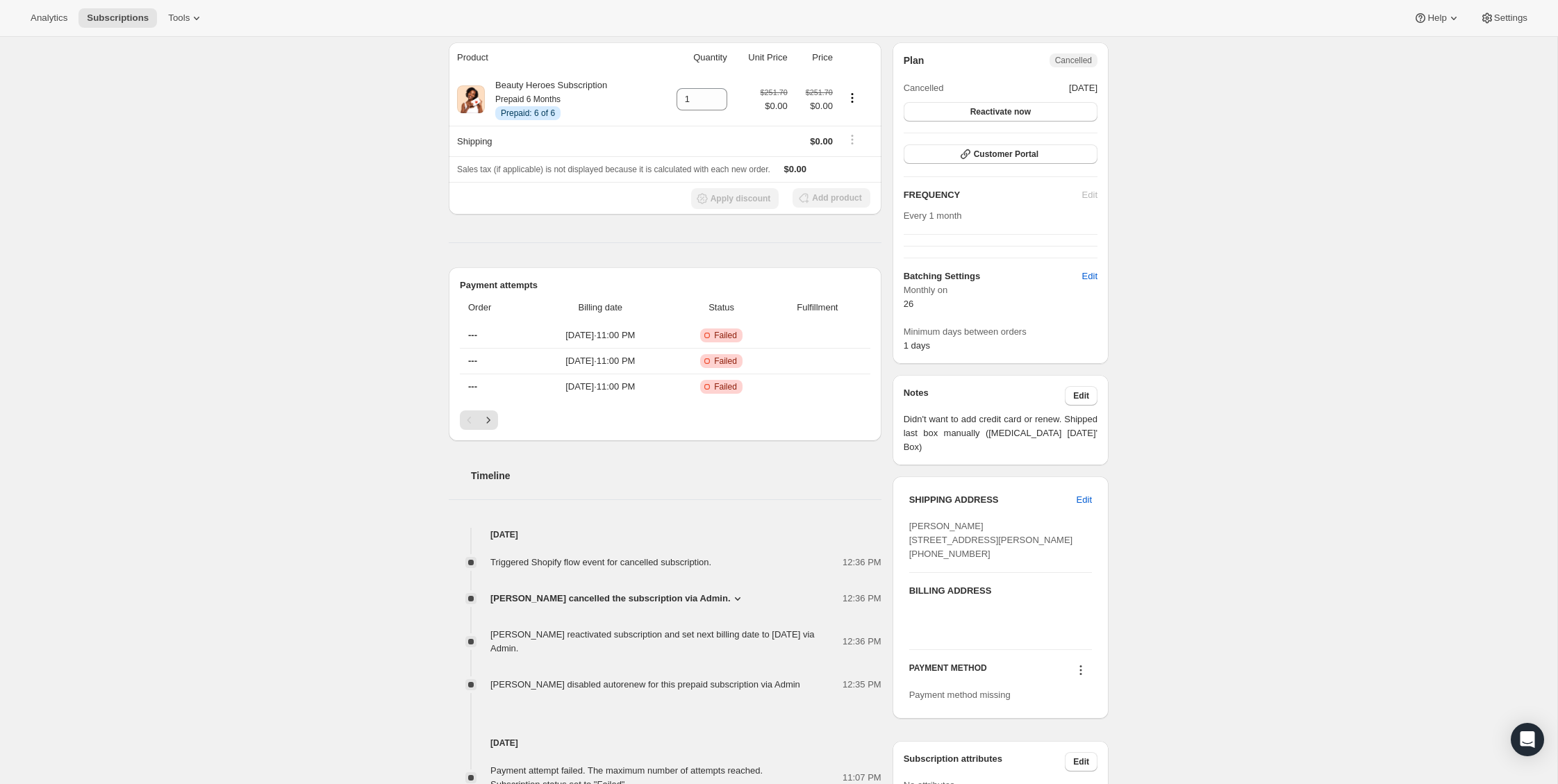
scroll to position [168, 0]
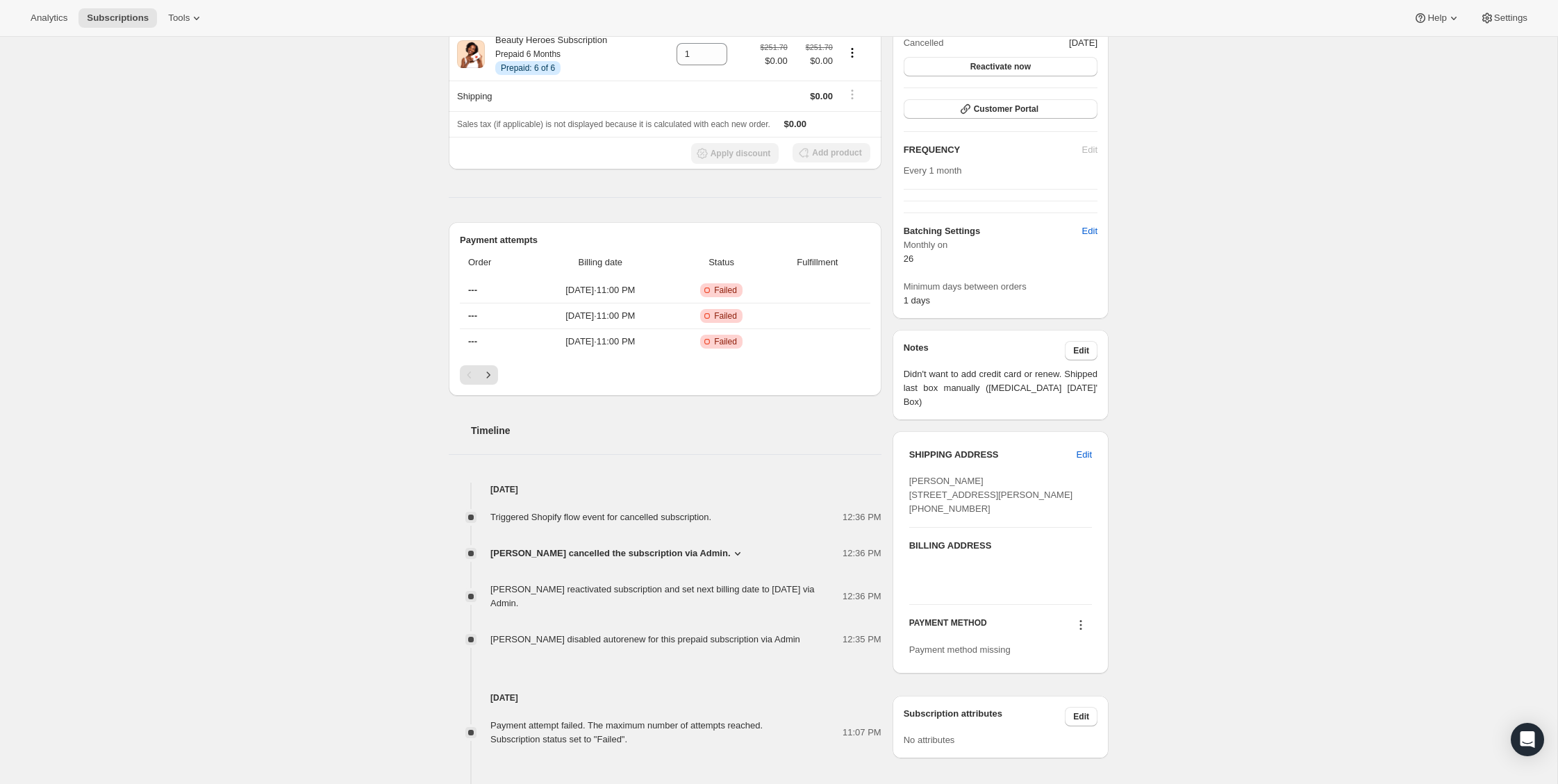
drag, startPoint x: 908, startPoint y: 481, endPoint x: 991, endPoint y: 525, distance: 93.9
click at [991, 525] on div "SHIPPING ADDRESS Edit Sharon Foster 723 Elliott Street PO Box 1402 Beecher IL, …" at bounding box center [1001, 553] width 216 height 242
copy span "Sharon Foster 723 Elliott Street PO Box 1402 Beecher IL, 60401"
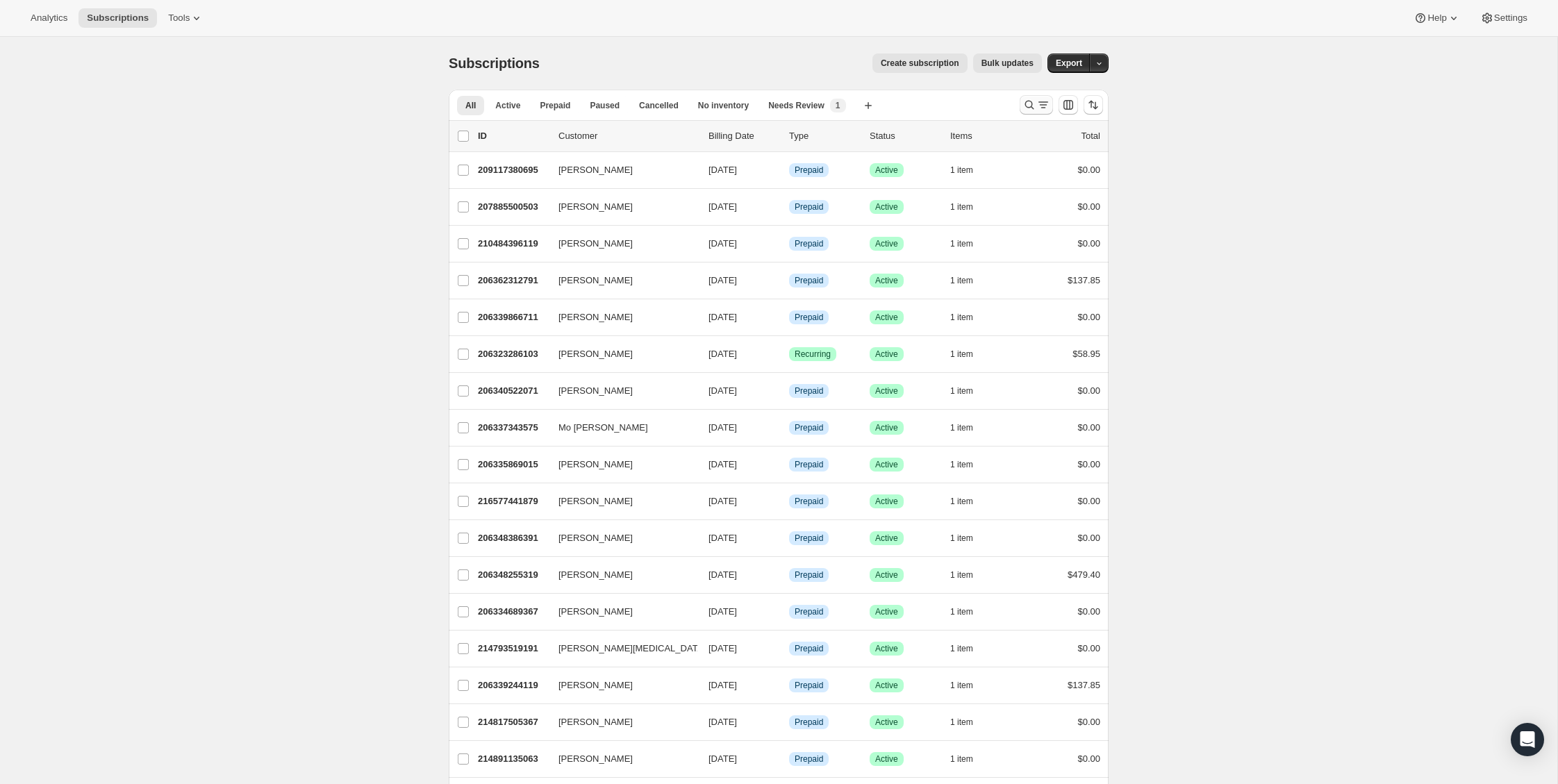
click at [1030, 108] on icon "Search and filter results" at bounding box center [1029, 104] width 14 height 14
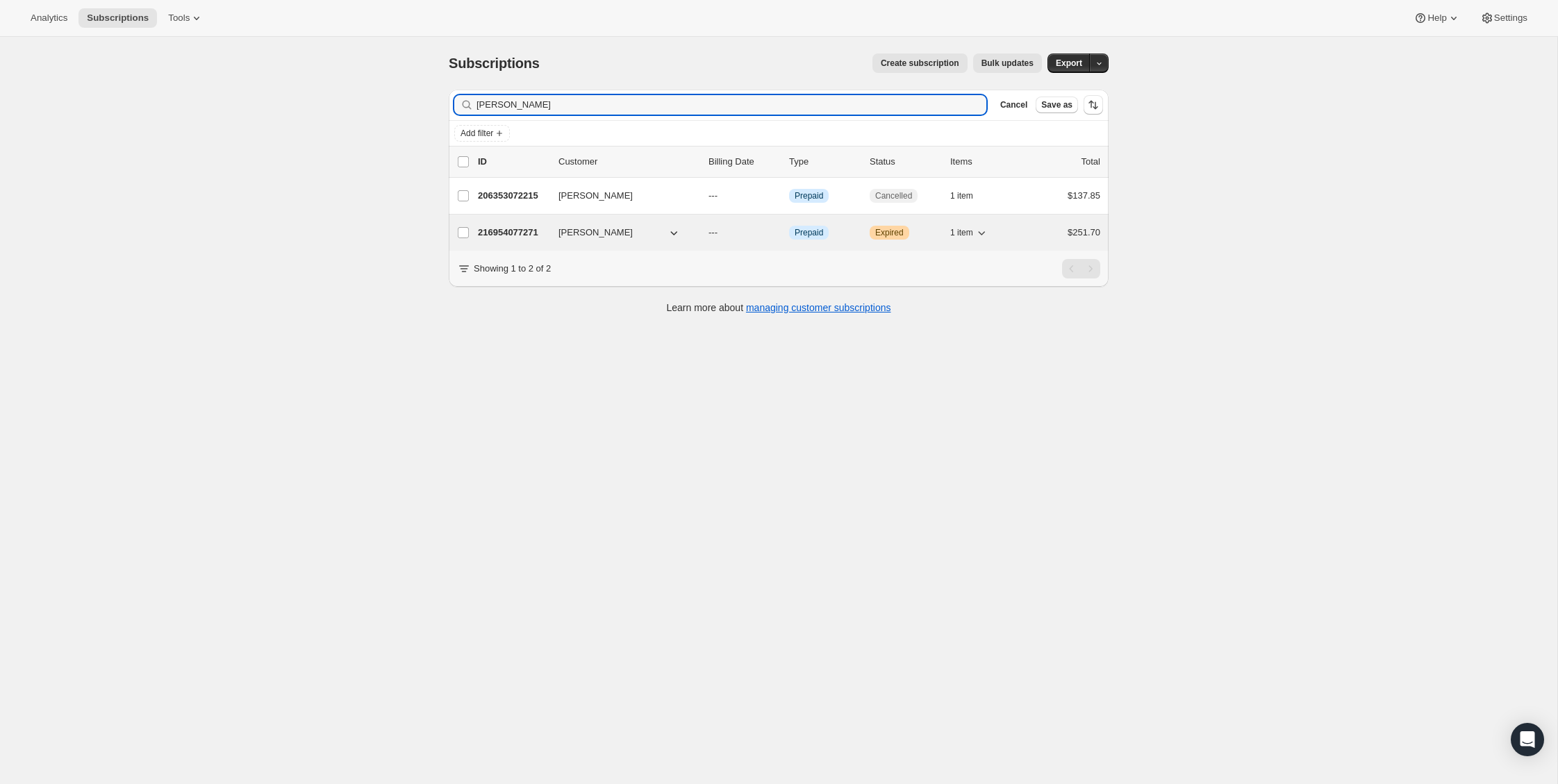
type input "Janet m"
click at [542, 234] on p "216954077271" at bounding box center [512, 232] width 70 height 14
